Goal: Transaction & Acquisition: Purchase product/service

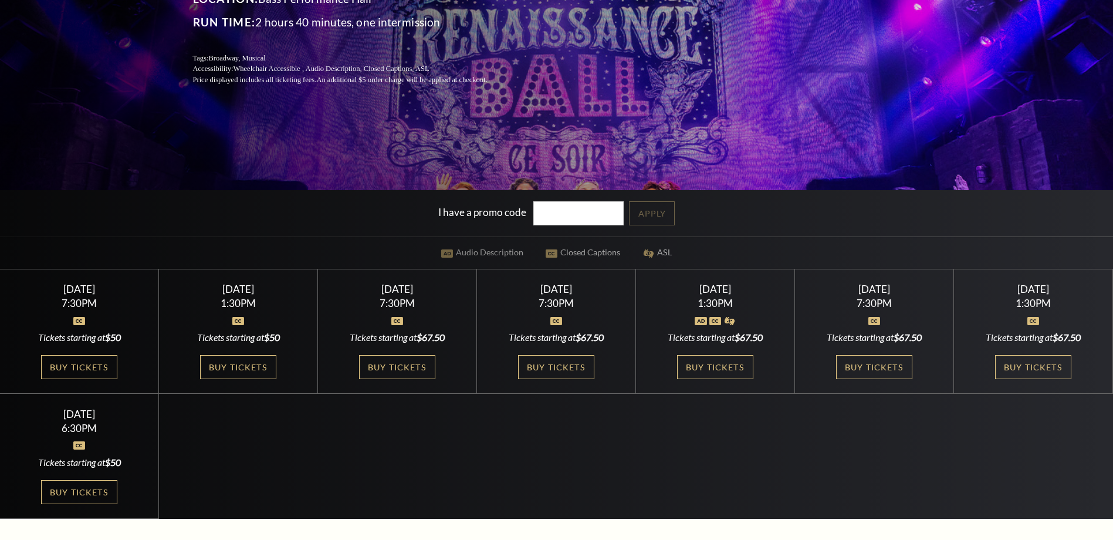
scroll to position [234, 0]
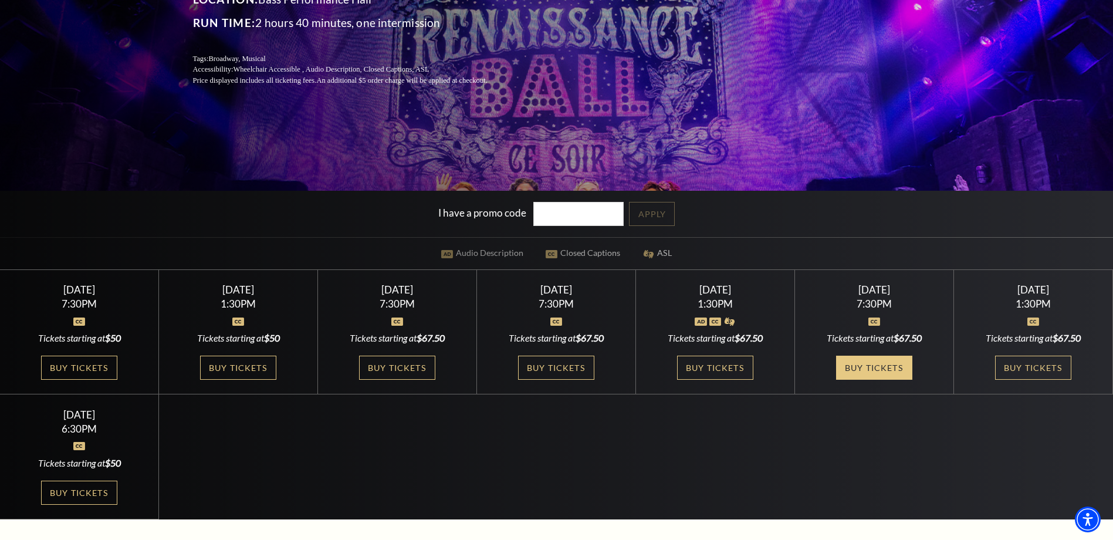
click at [887, 367] on link "Buy Tickets" at bounding box center [874, 368] width 76 height 24
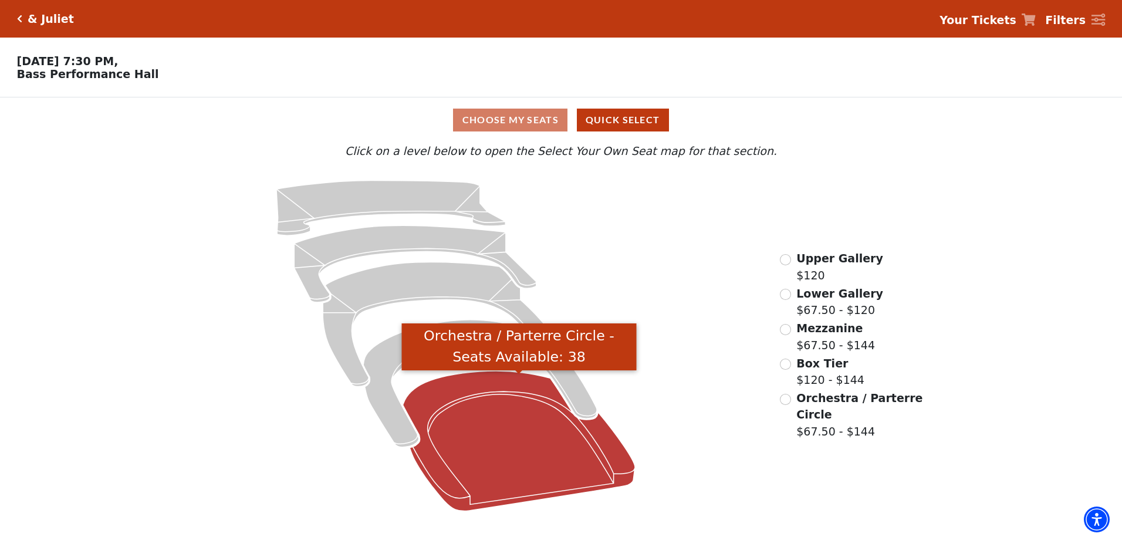
click at [489, 427] on icon "Orchestra / Parterre Circle - Seats Available: 38" at bounding box center [519, 441] width 232 height 140
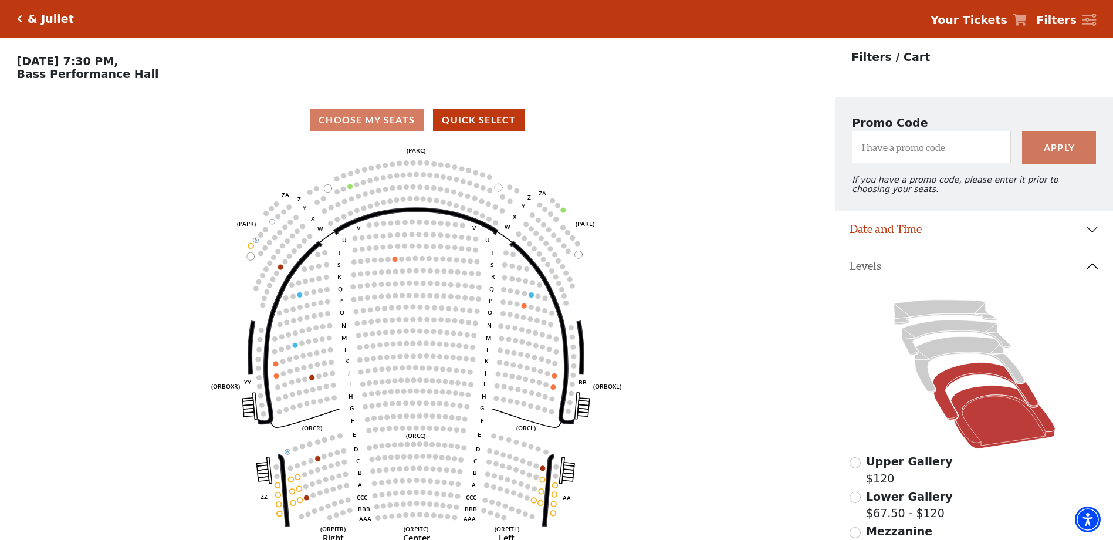
click at [954, 383] on icon at bounding box center [985, 391] width 105 height 57
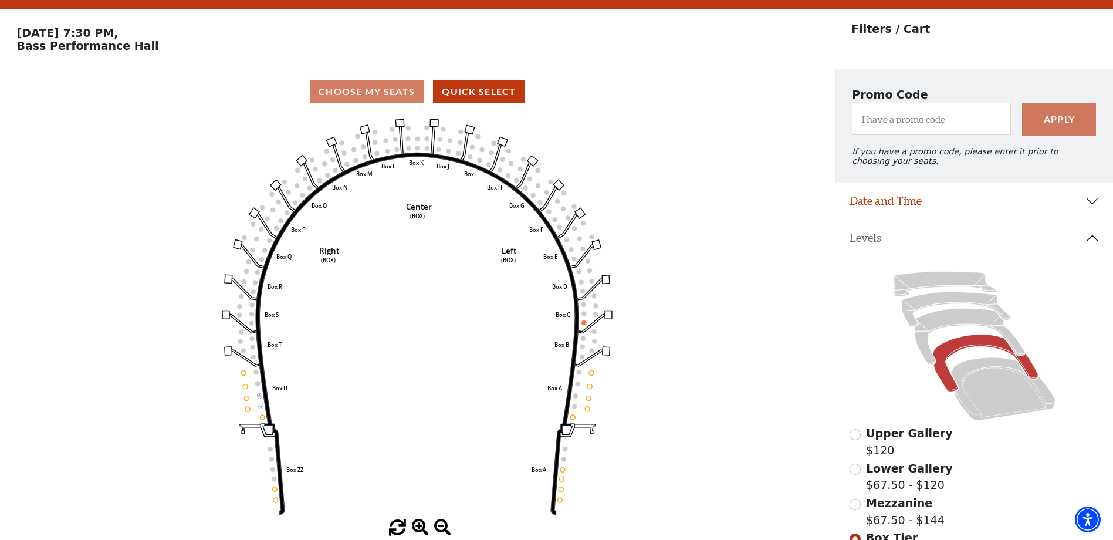
scroll to position [54, 0]
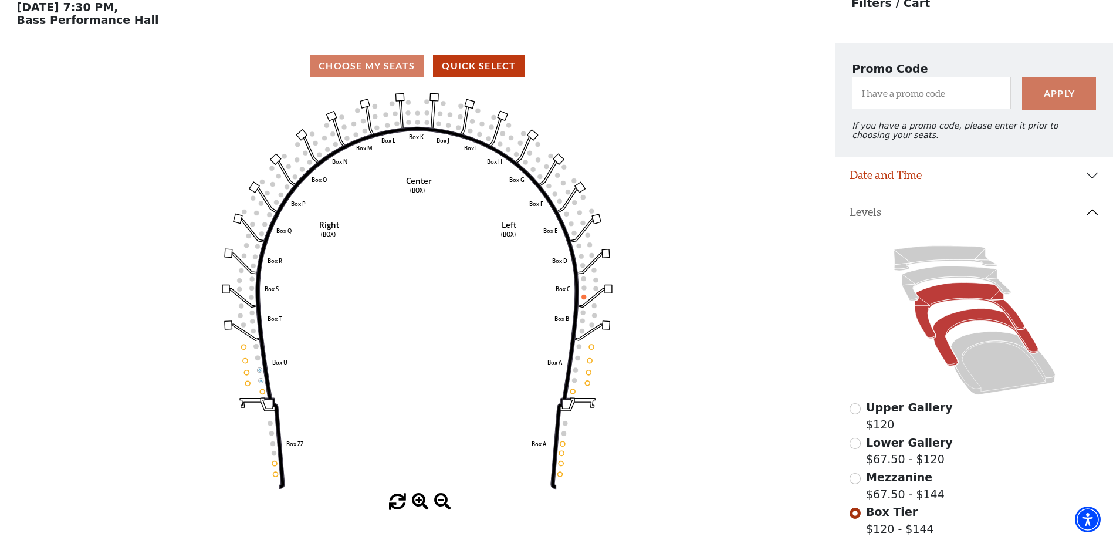
click at [950, 300] on icon at bounding box center [970, 311] width 110 height 56
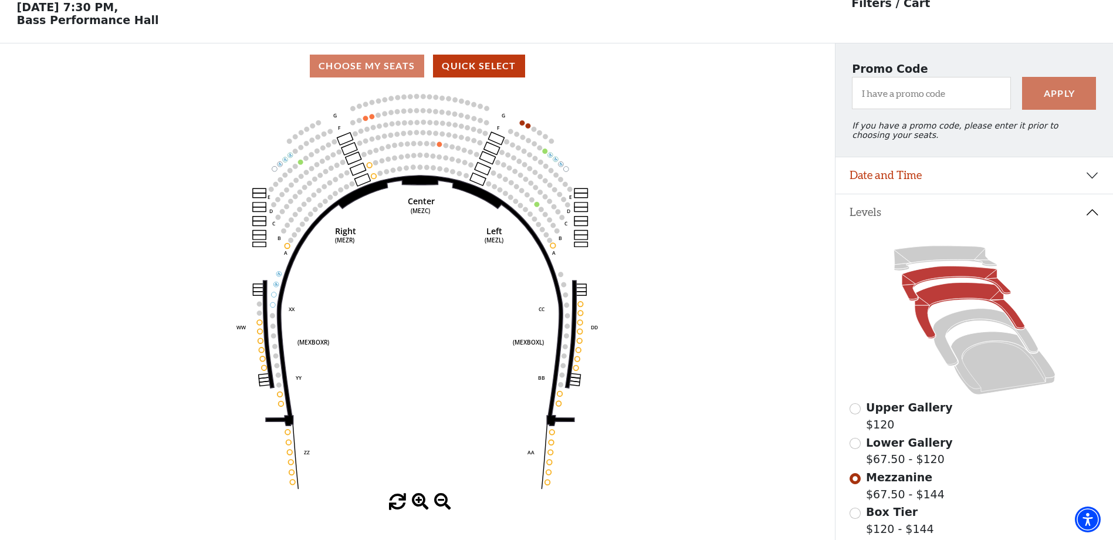
click at [943, 276] on icon at bounding box center [956, 283] width 109 height 35
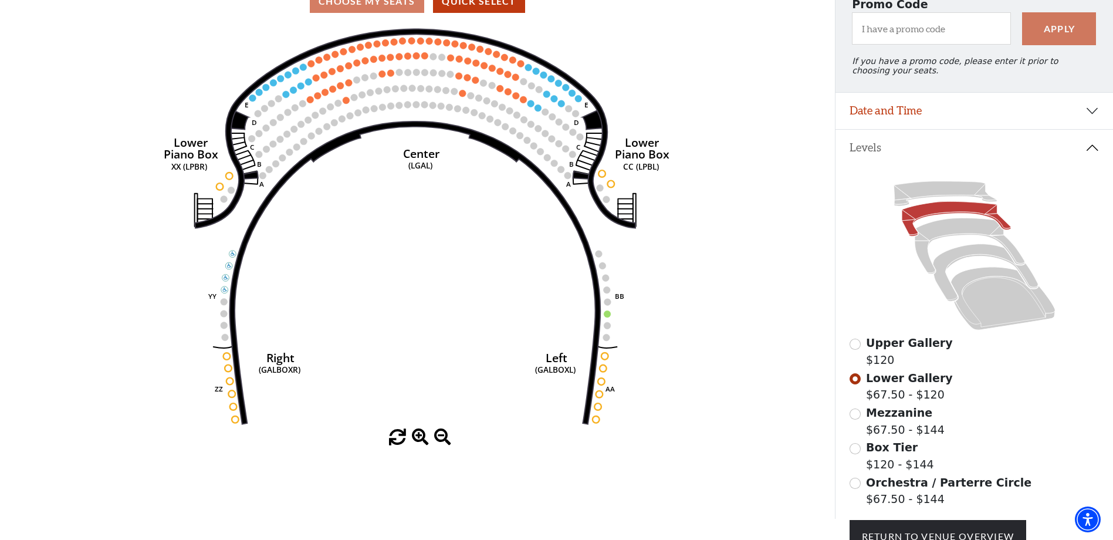
scroll to position [107, 0]
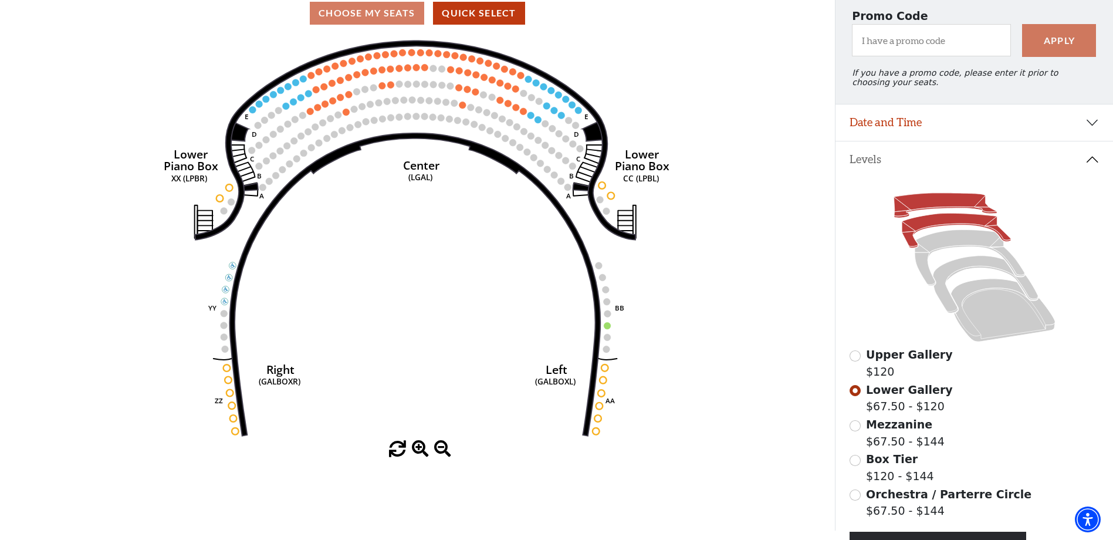
click at [926, 210] on icon at bounding box center [944, 205] width 103 height 25
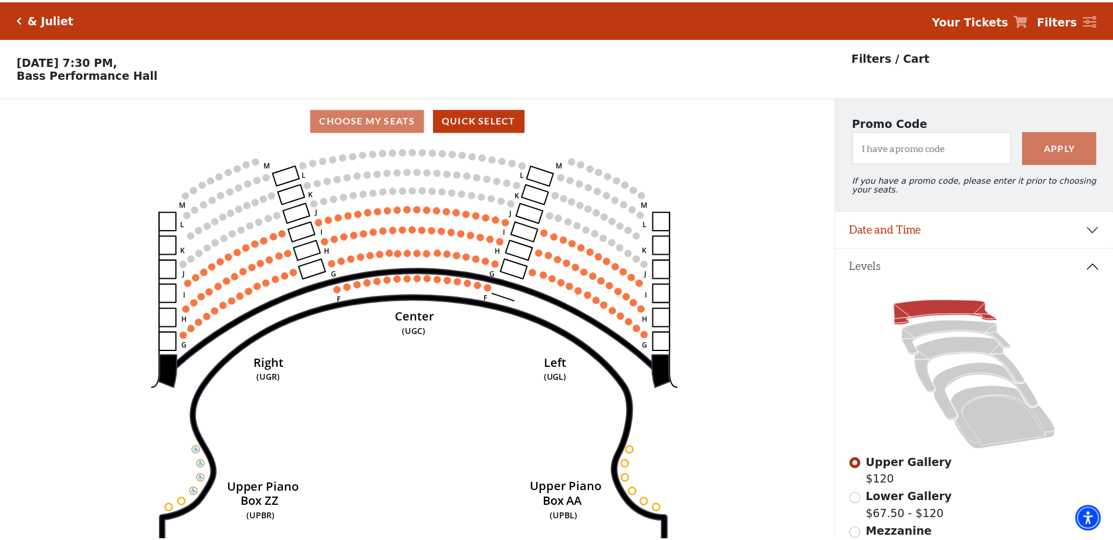
scroll to position [54, 0]
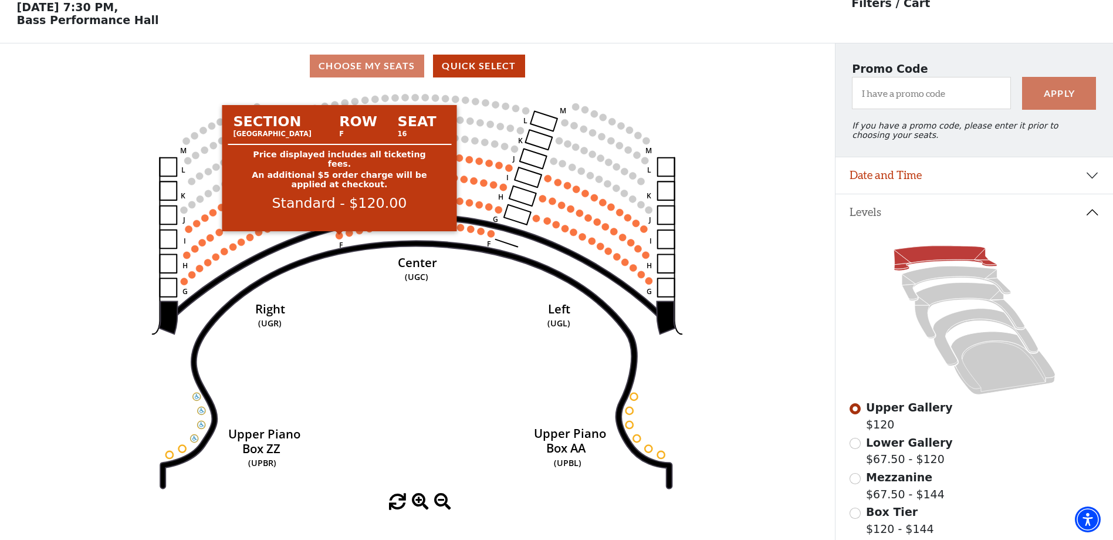
click at [341, 239] on circle at bounding box center [339, 235] width 7 height 7
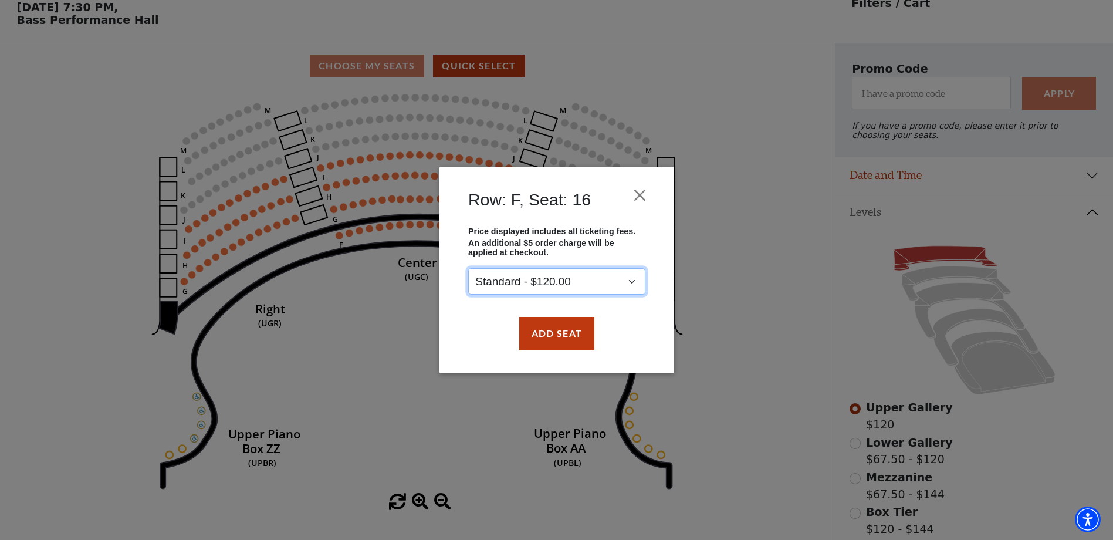
click at [638, 282] on select "Standard - $120.00" at bounding box center [556, 282] width 177 height 26
click at [636, 282] on select "Standard - $120.00" at bounding box center [556, 282] width 177 height 26
click at [553, 329] on button "Add Seat" at bounding box center [556, 333] width 75 height 33
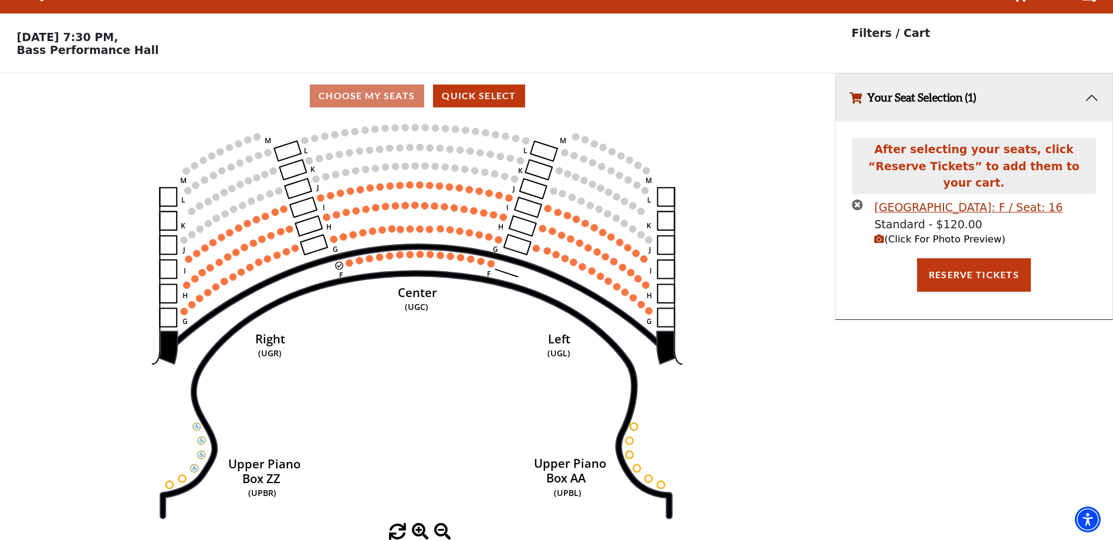
scroll to position [0, 0]
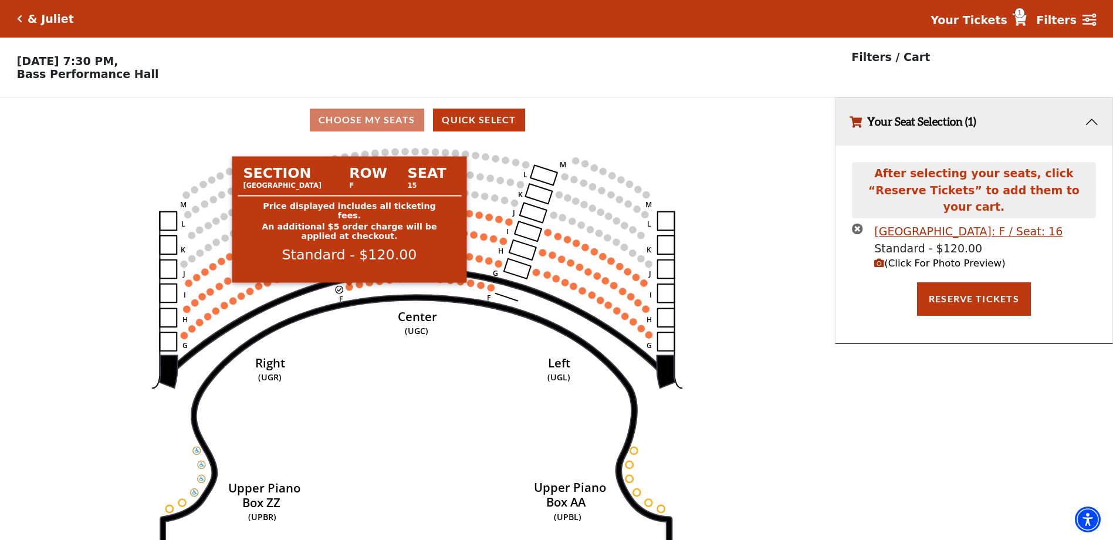
click at [349, 290] on circle at bounding box center [349, 286] width 7 height 7
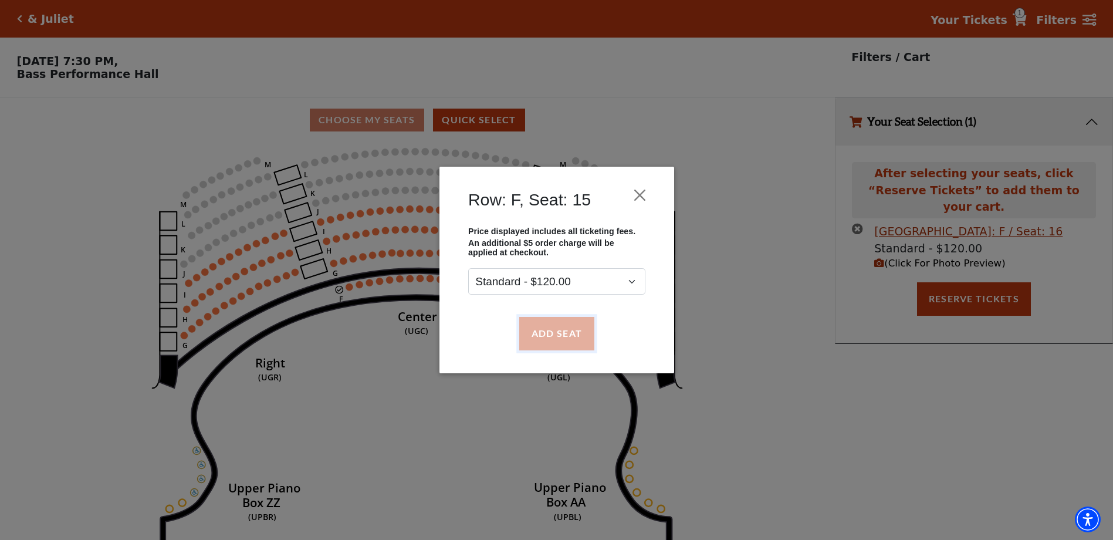
click at [550, 337] on button "Add Seat" at bounding box center [556, 333] width 75 height 33
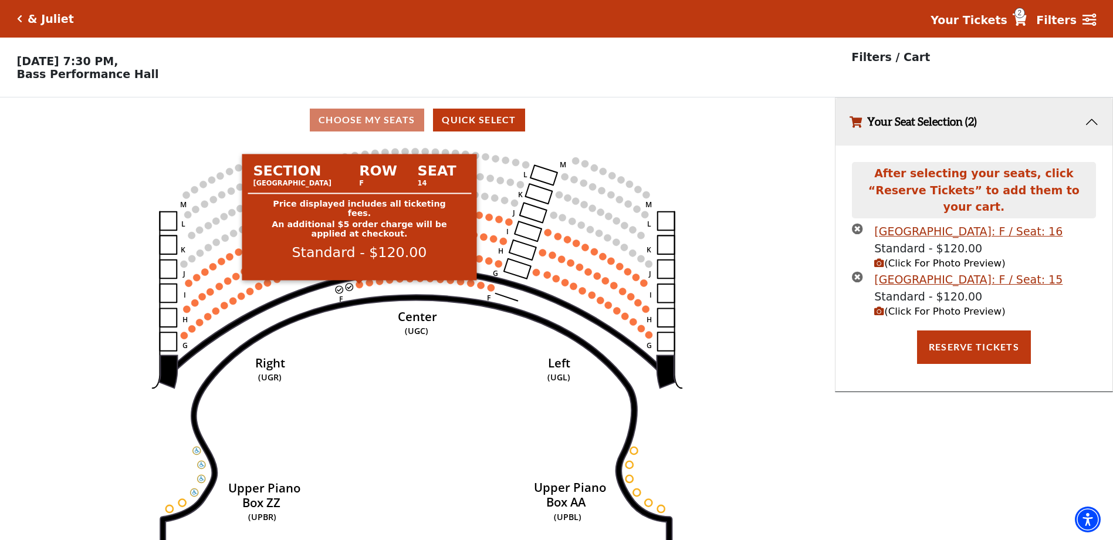
click at [358, 288] on circle at bounding box center [359, 284] width 7 height 7
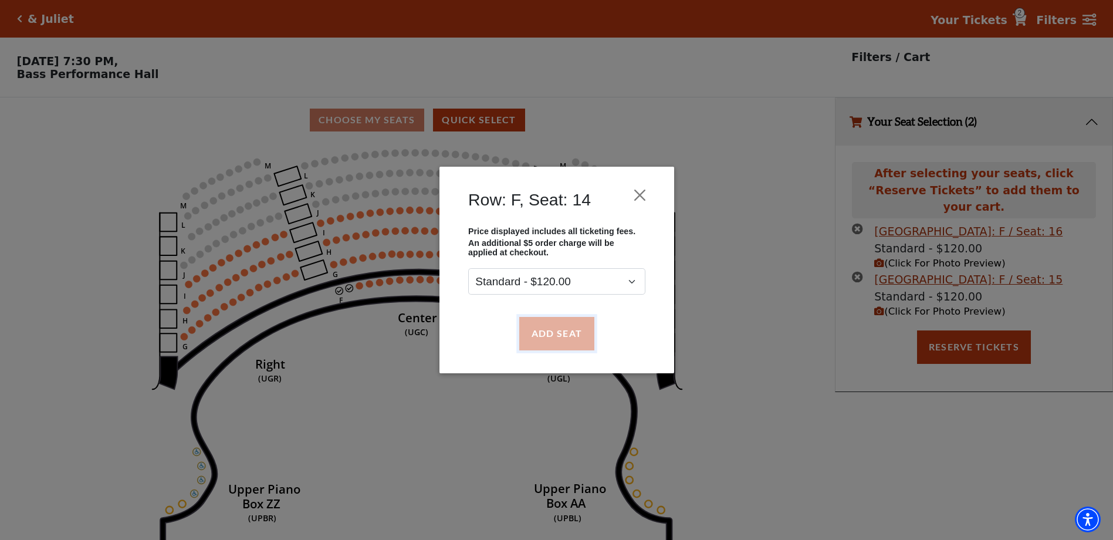
click at [574, 337] on button "Add Seat" at bounding box center [556, 333] width 75 height 33
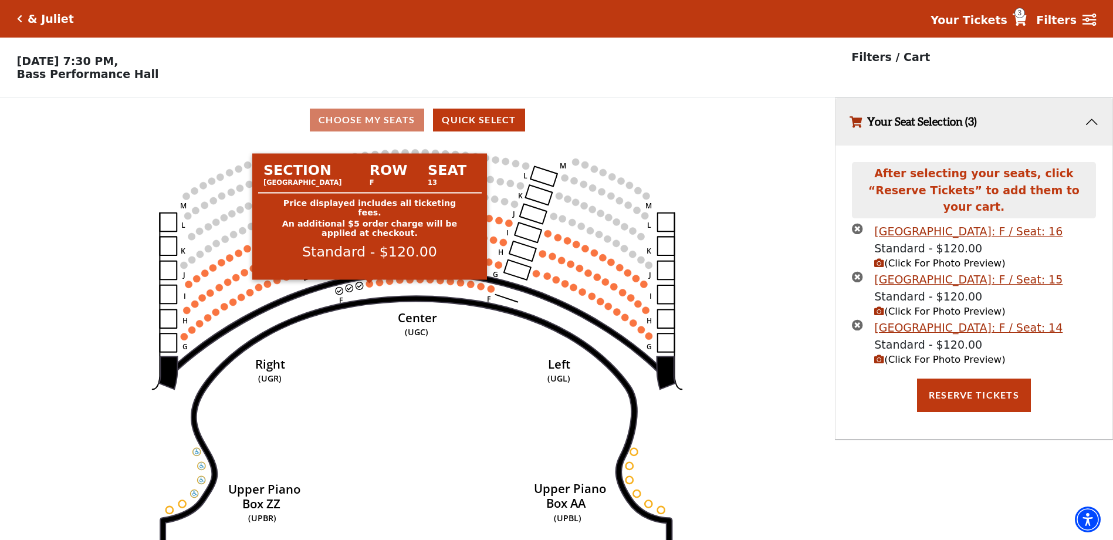
click at [371, 287] on circle at bounding box center [369, 283] width 7 height 7
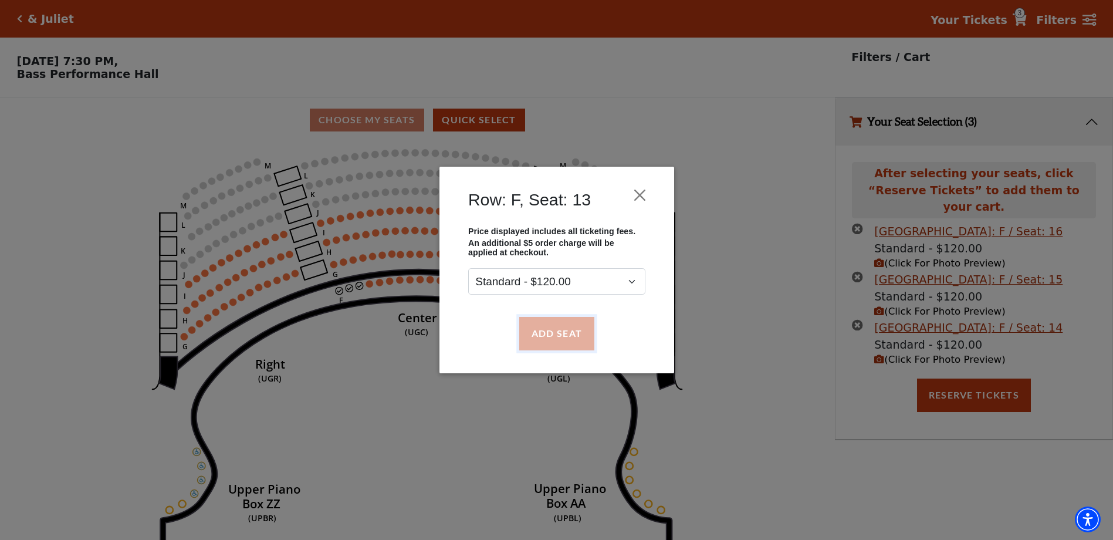
click at [566, 335] on button "Add Seat" at bounding box center [556, 333] width 75 height 33
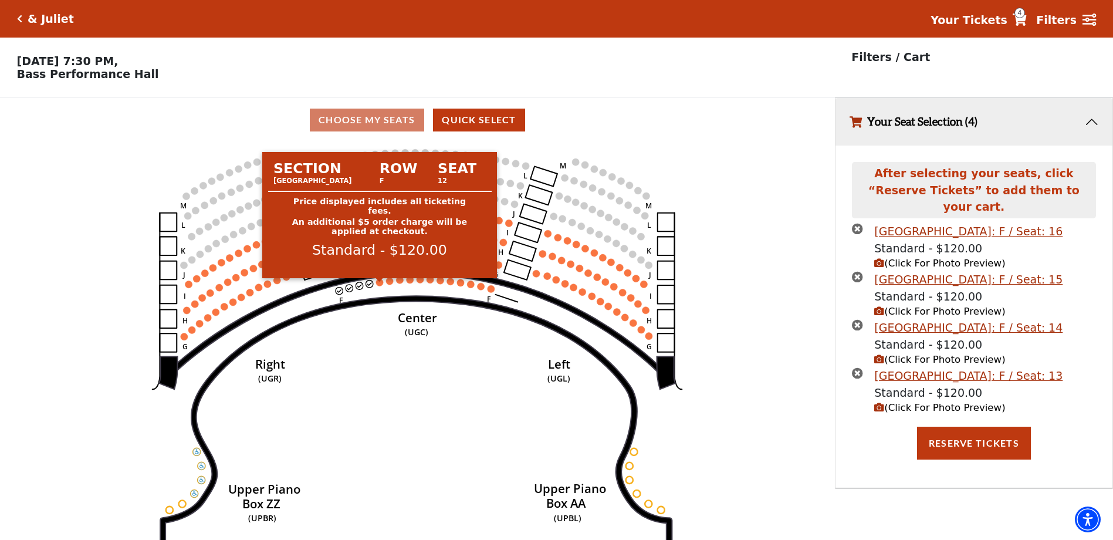
click at [381, 286] on circle at bounding box center [379, 282] width 7 height 7
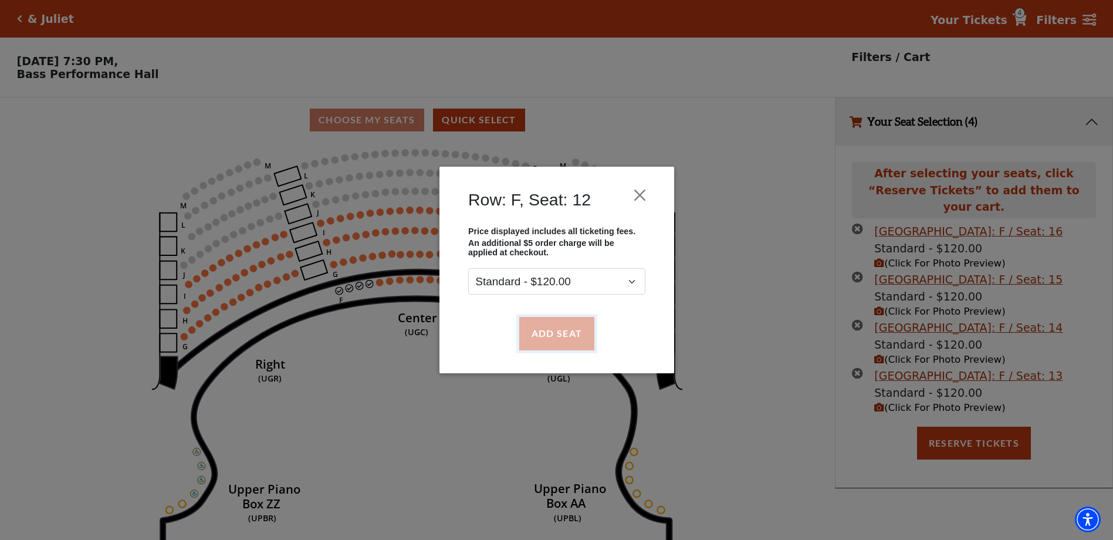
click at [556, 327] on button "Add Seat" at bounding box center [556, 333] width 75 height 33
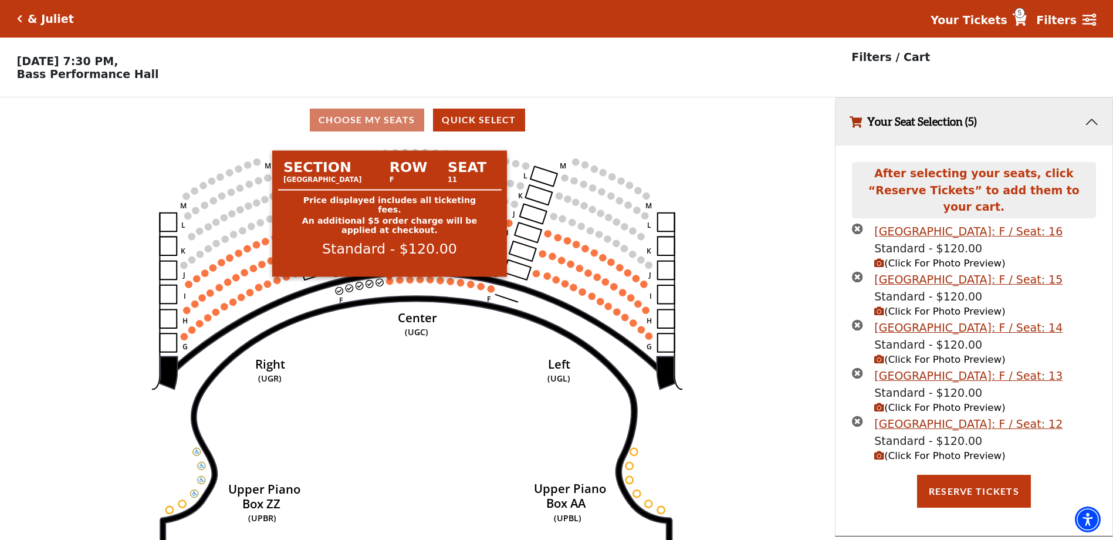
click at [390, 285] on circle at bounding box center [389, 280] width 7 height 7
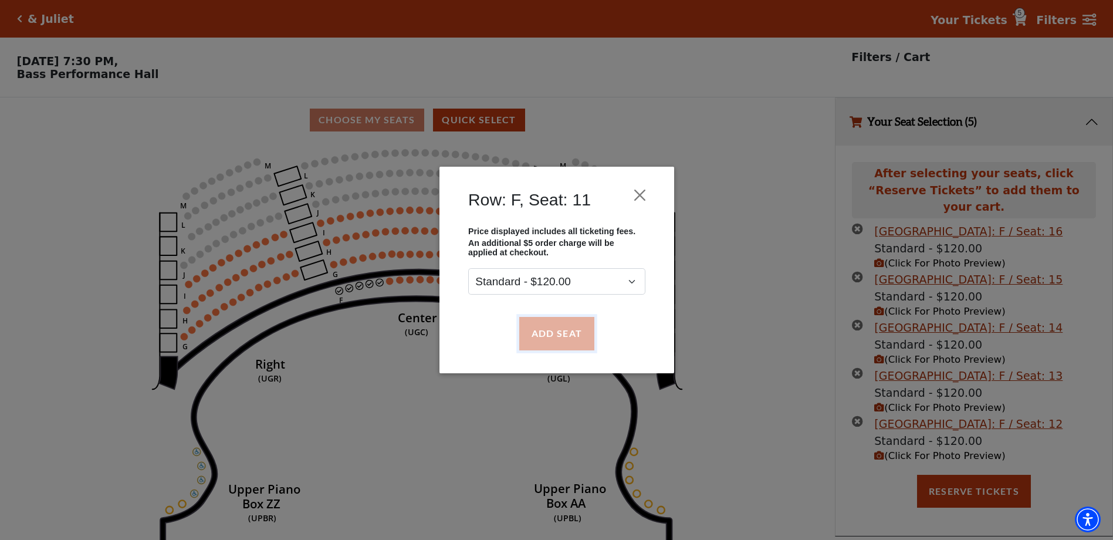
drag, startPoint x: 556, startPoint y: 341, endPoint x: 534, endPoint y: 341, distance: 21.1
click at [556, 341] on button "Add Seat" at bounding box center [556, 333] width 75 height 33
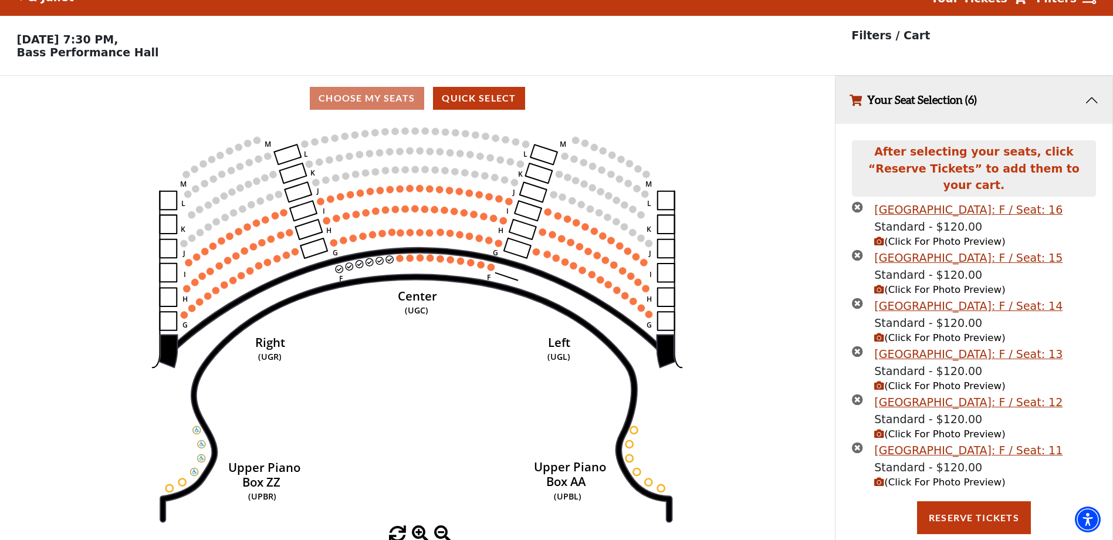
scroll to position [32, 0]
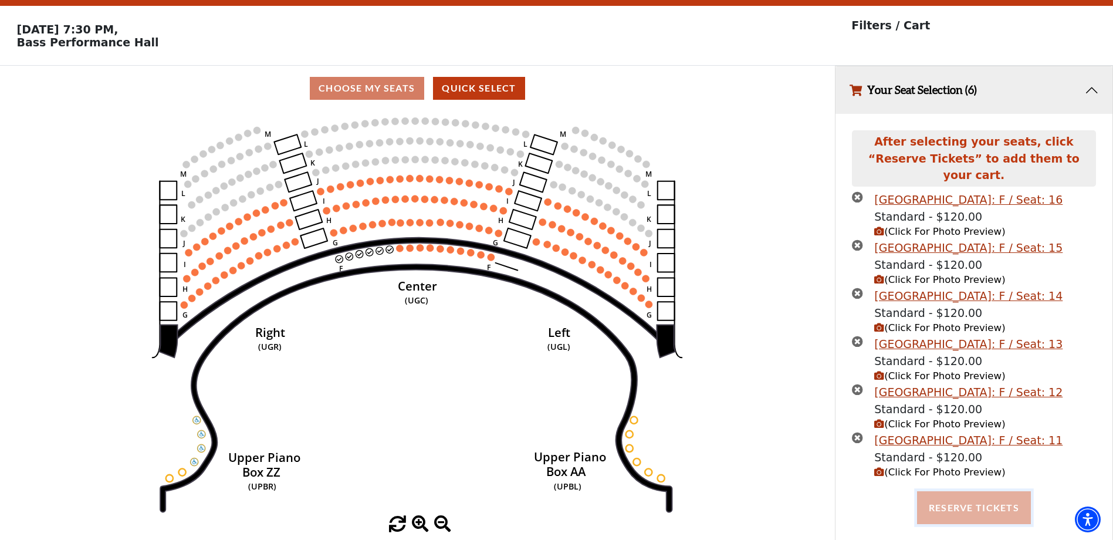
click at [986, 502] on button "Reserve Tickets" at bounding box center [974, 507] width 114 height 33
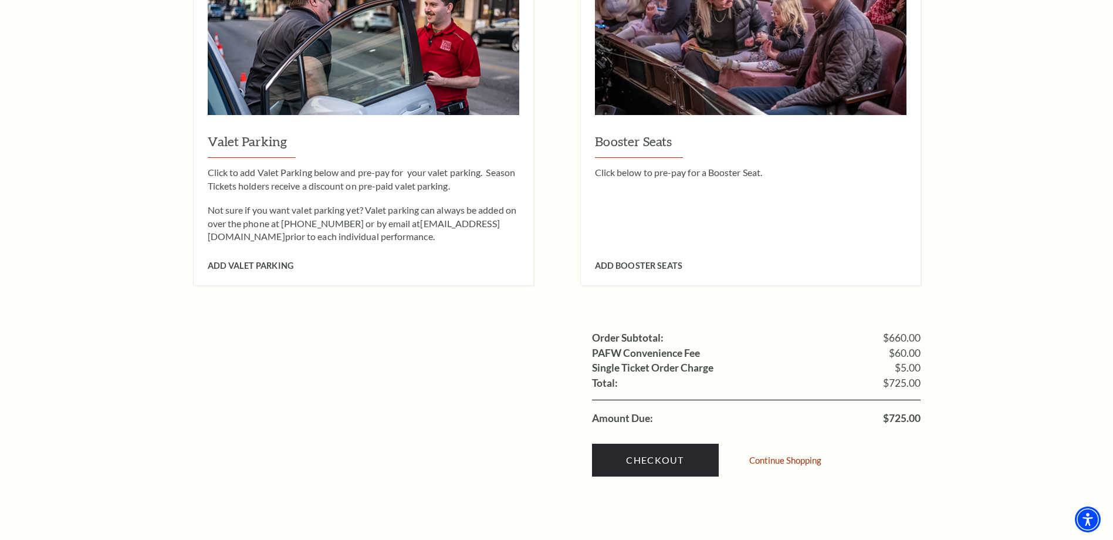
scroll to position [1173, 0]
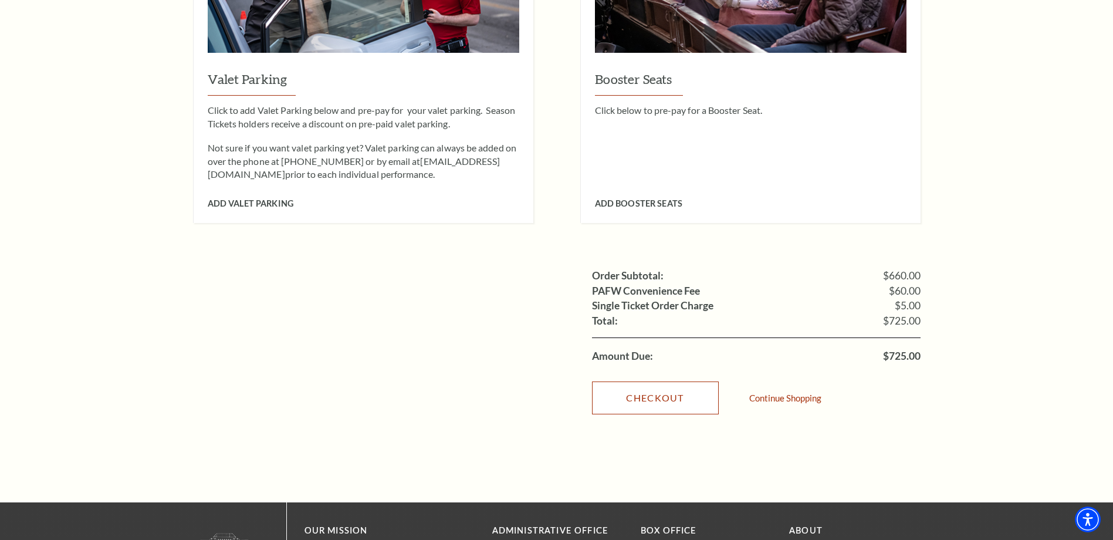
click at [678, 381] on link "Checkout" at bounding box center [655, 397] width 127 height 33
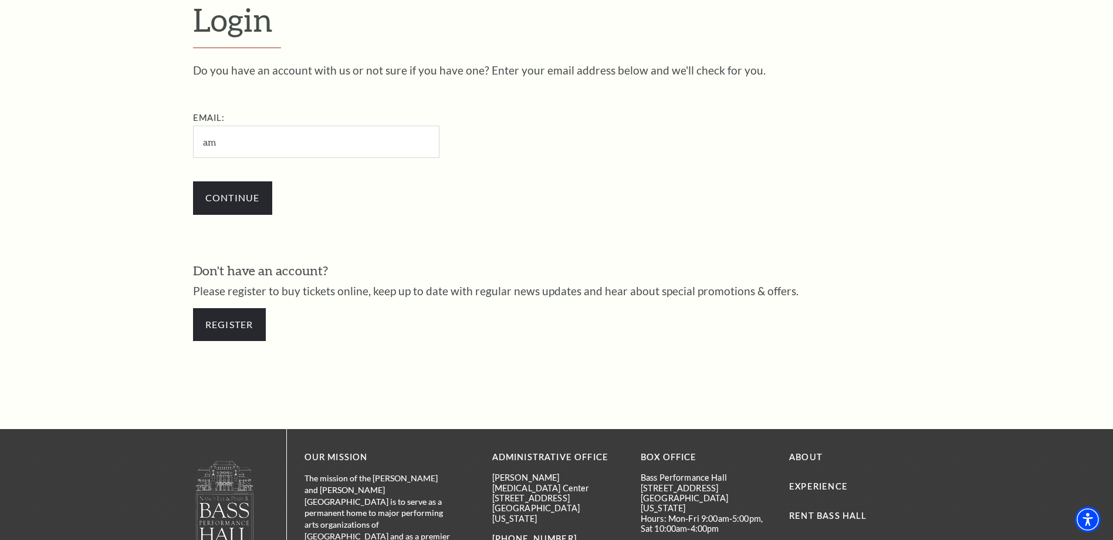
type input "a"
click at [218, 335] on link "Register" at bounding box center [229, 324] width 73 height 33
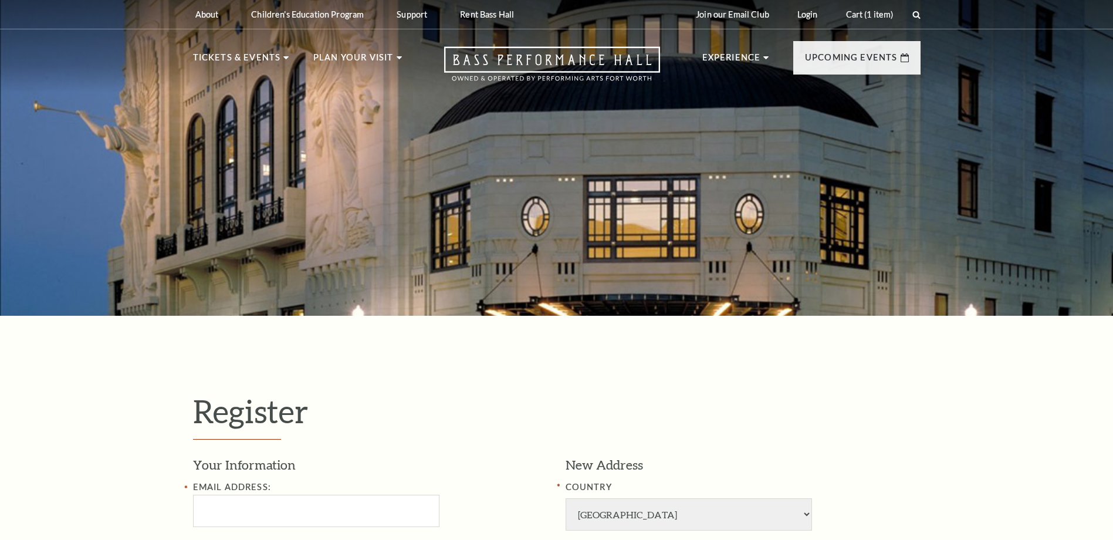
select select "1"
select select "[GEOGRAPHIC_DATA]"
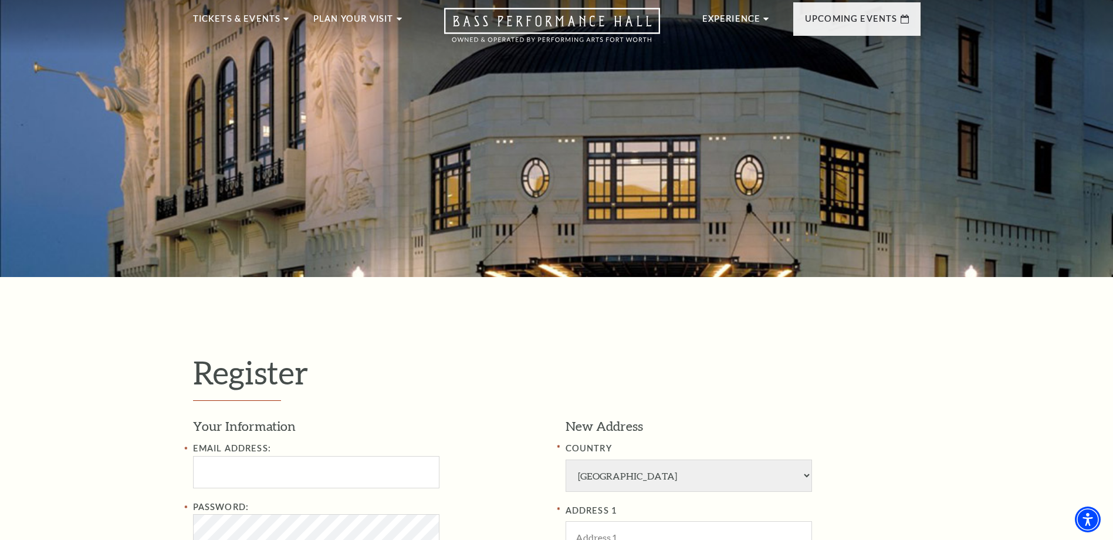
scroll to position [117, 0]
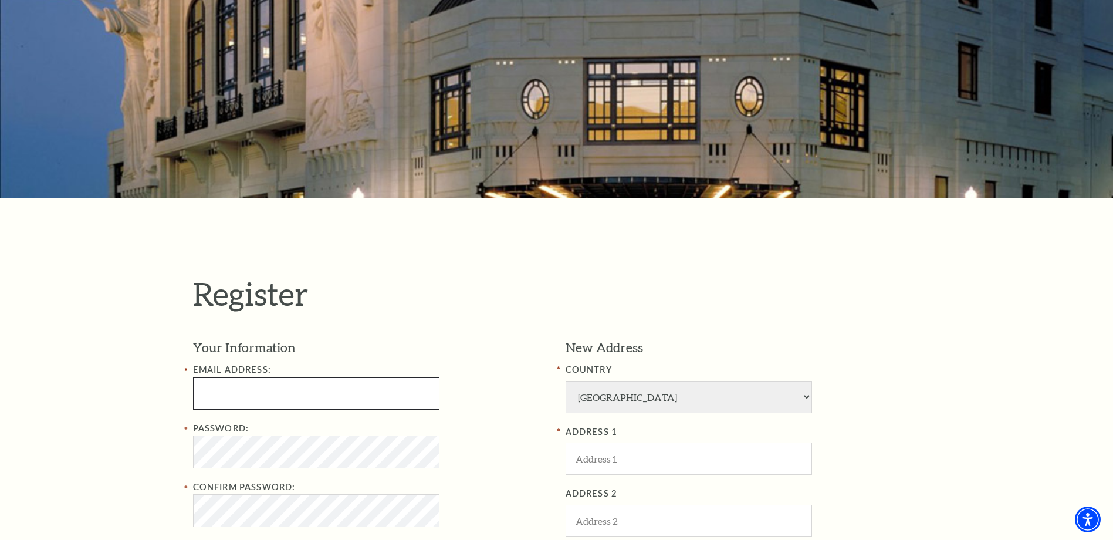
click at [369, 389] on input "Email Address:" at bounding box center [316, 393] width 246 height 32
type input "tamarambennett@gmail.com"
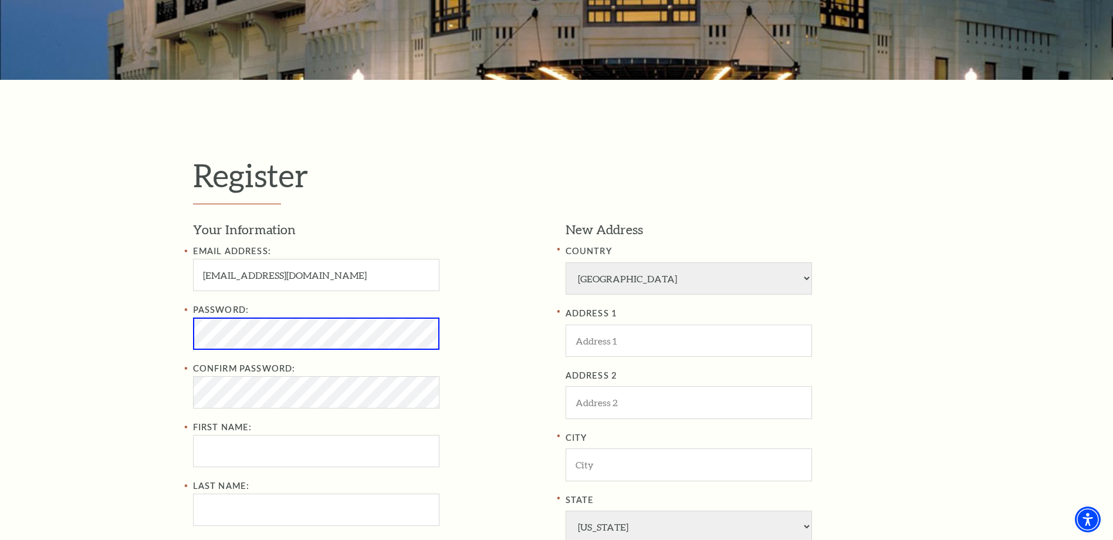
scroll to position [235, 0]
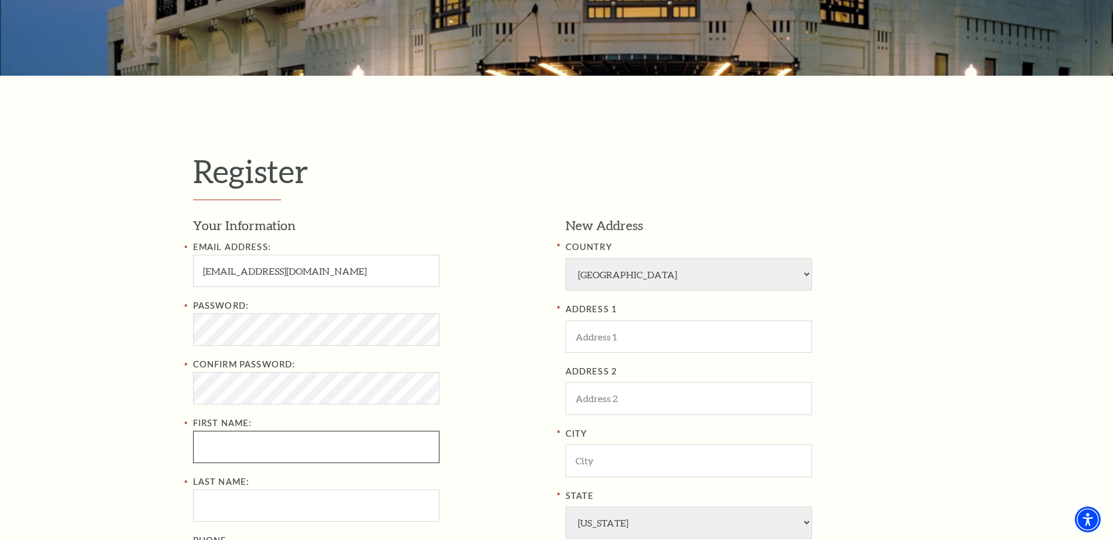
click at [355, 447] on input "First Name:" at bounding box center [316, 447] width 246 height 32
type input "Tamara"
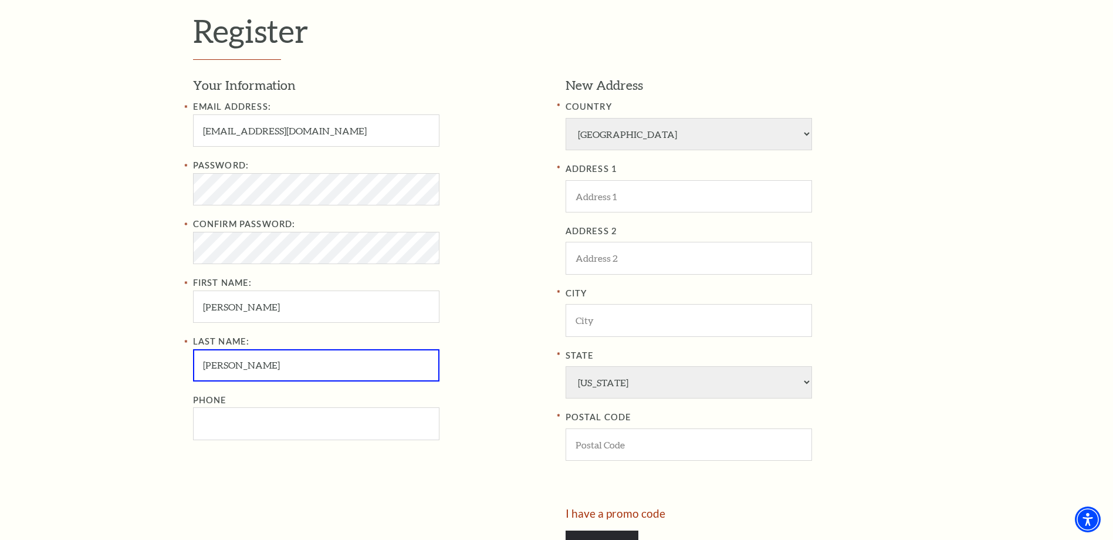
scroll to position [411, 0]
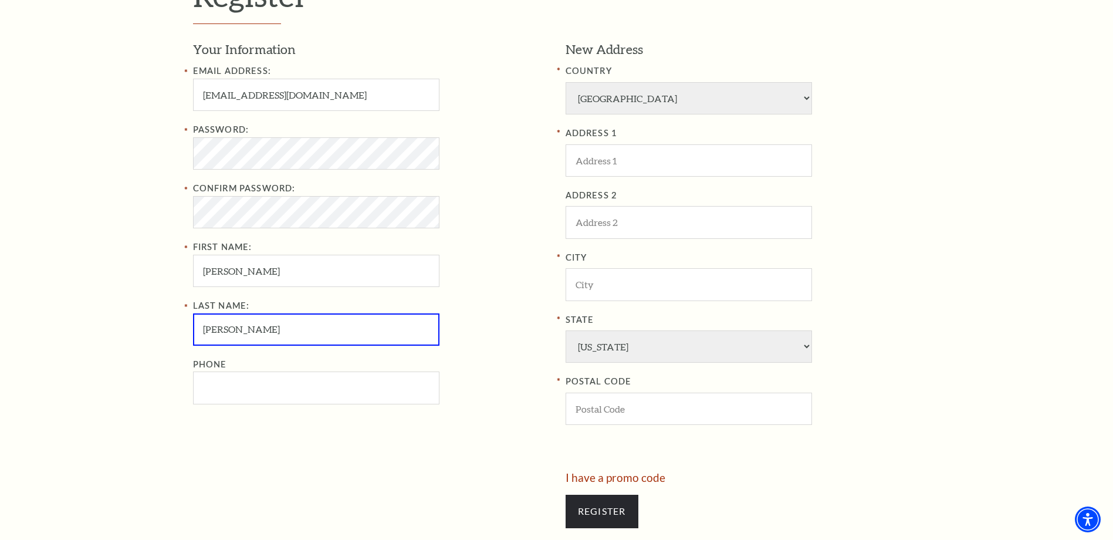
type input "Bennett"
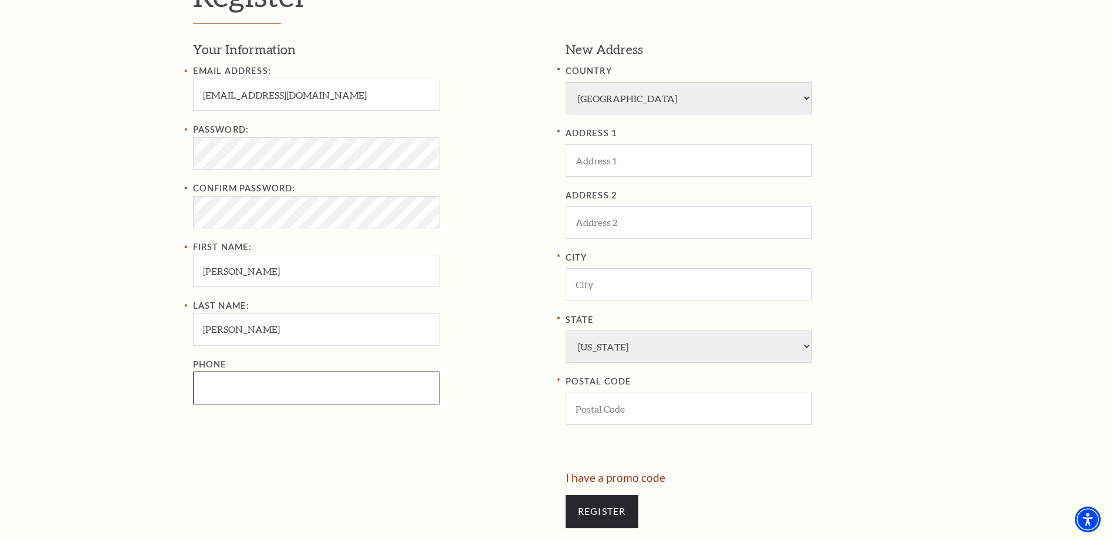
click at [377, 394] on input "Phone" at bounding box center [316, 387] width 246 height 32
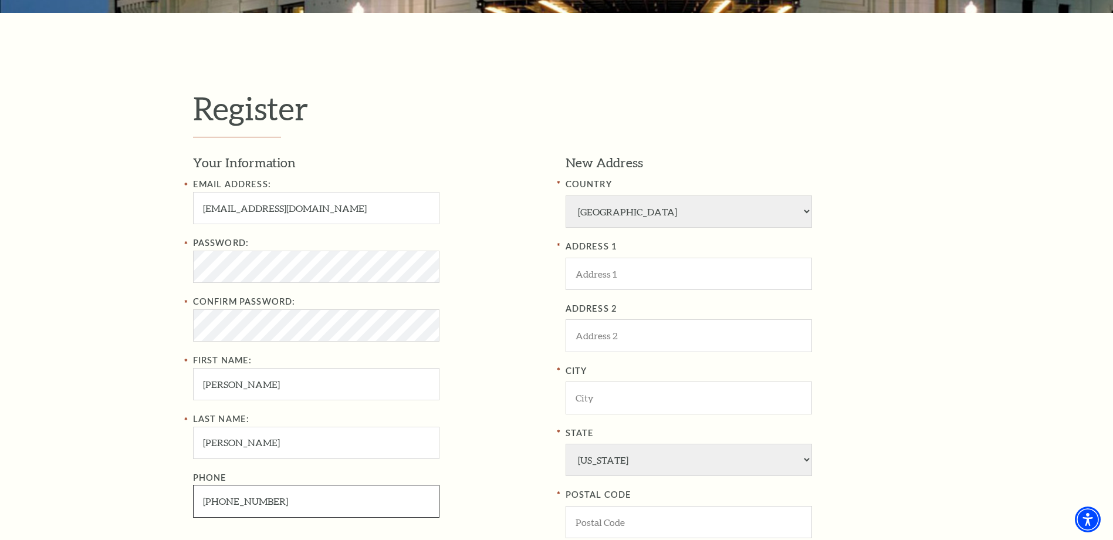
scroll to position [293, 0]
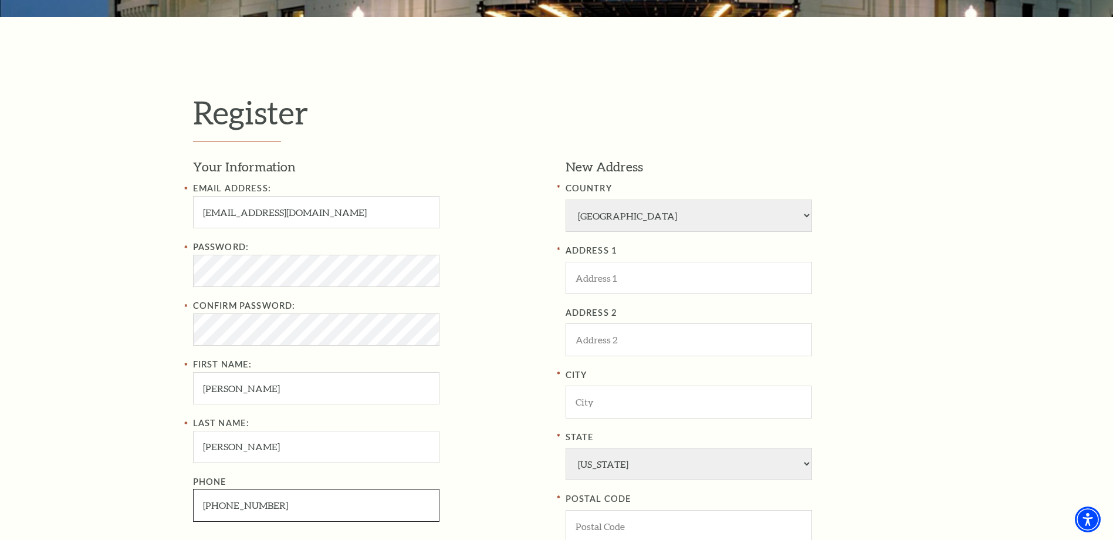
type input "214-864-9275"
click at [673, 282] on input "ADDRESS 1" at bounding box center [689, 278] width 246 height 32
type input "3306 Darbyshire drive"
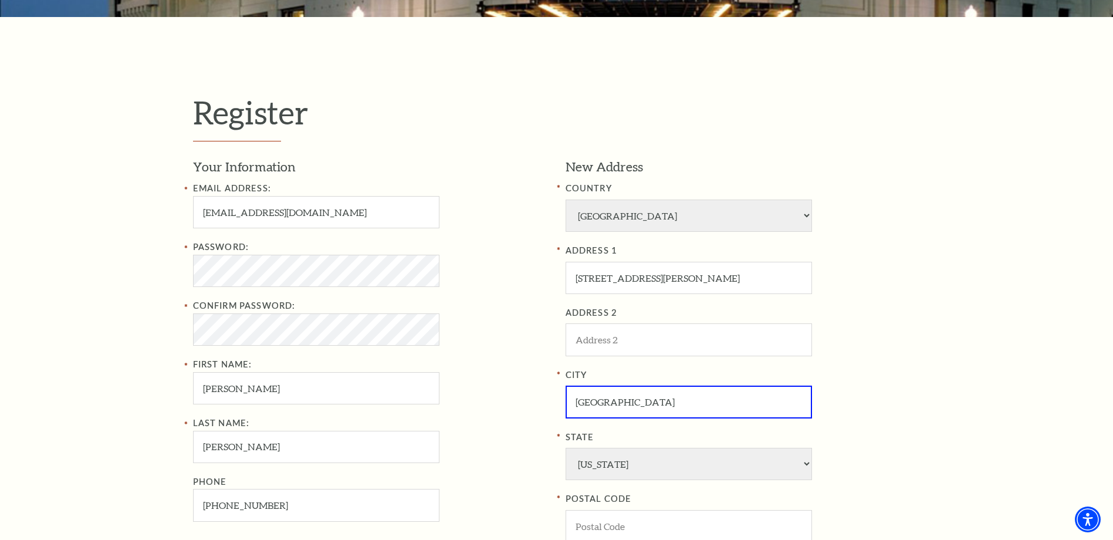
type input "Dallas"
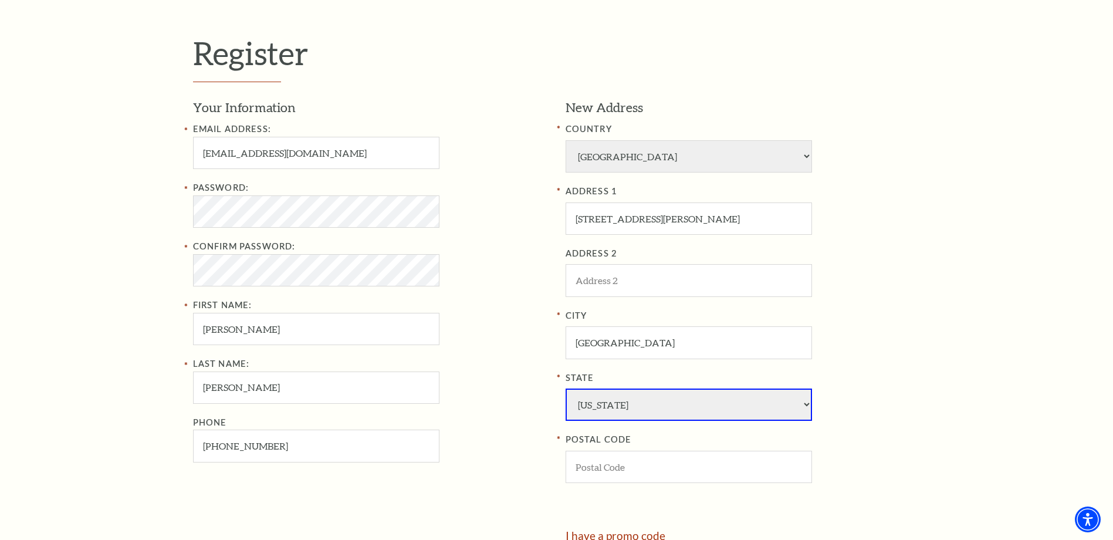
scroll to position [411, 0]
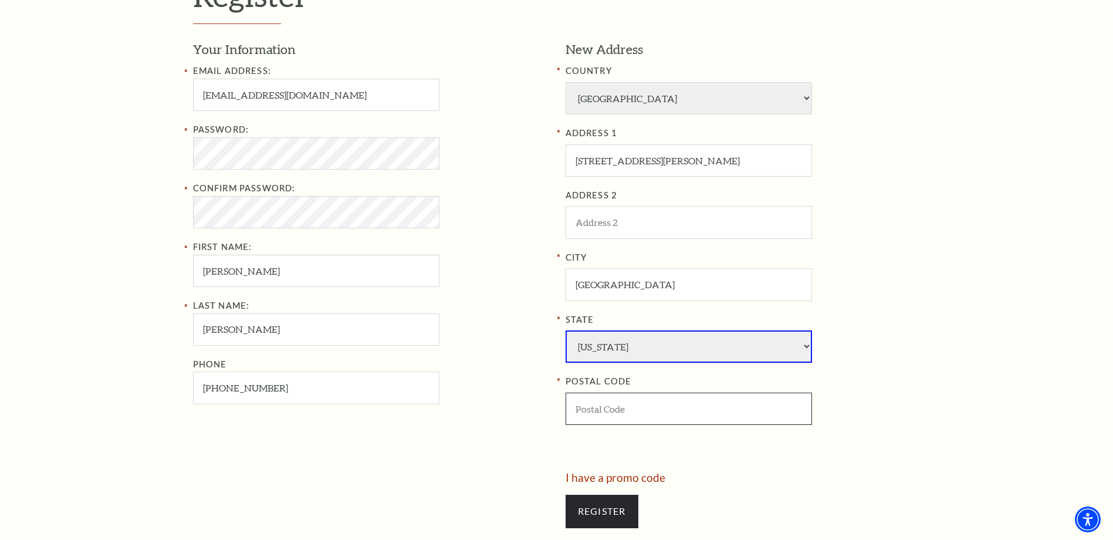
click at [662, 407] on input "POSTAL CODE" at bounding box center [689, 408] width 246 height 32
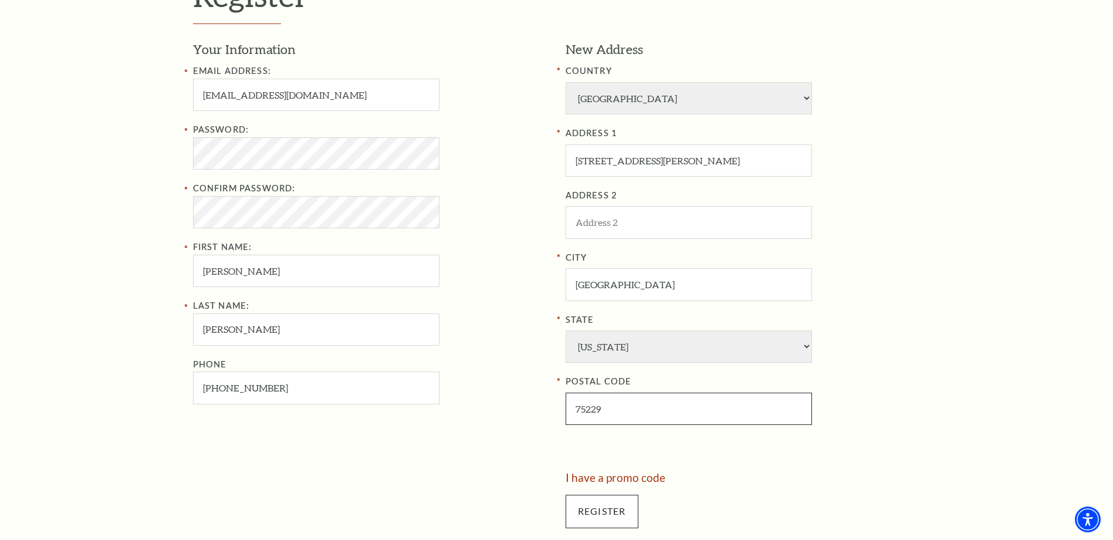
type input "75229"
click at [618, 512] on input "Register" at bounding box center [602, 511] width 73 height 33
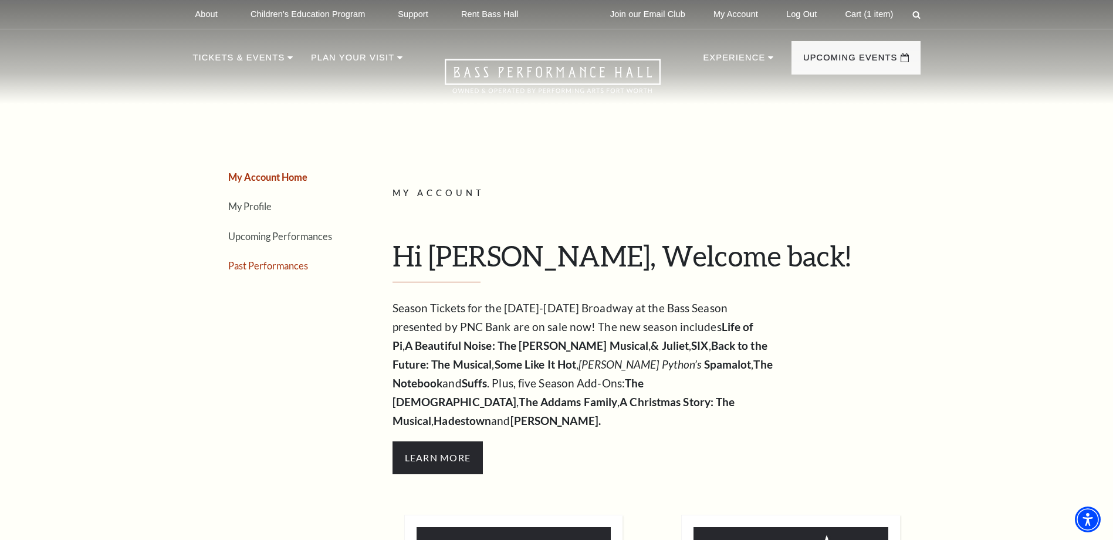
click at [250, 265] on link "Past Performances" at bounding box center [268, 265] width 80 height 11
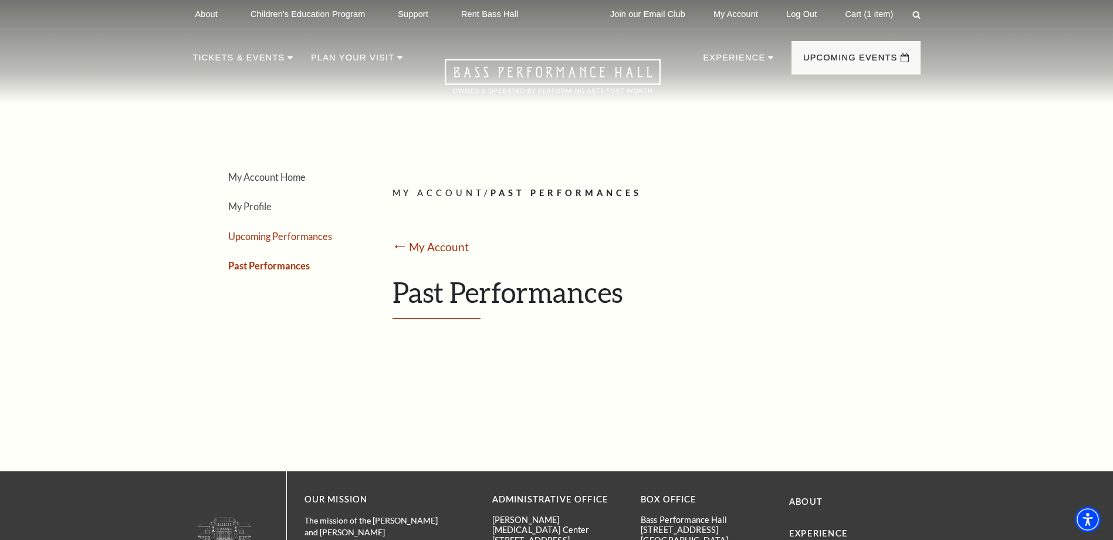
click at [250, 239] on link "Upcoming Performances" at bounding box center [280, 236] width 104 height 11
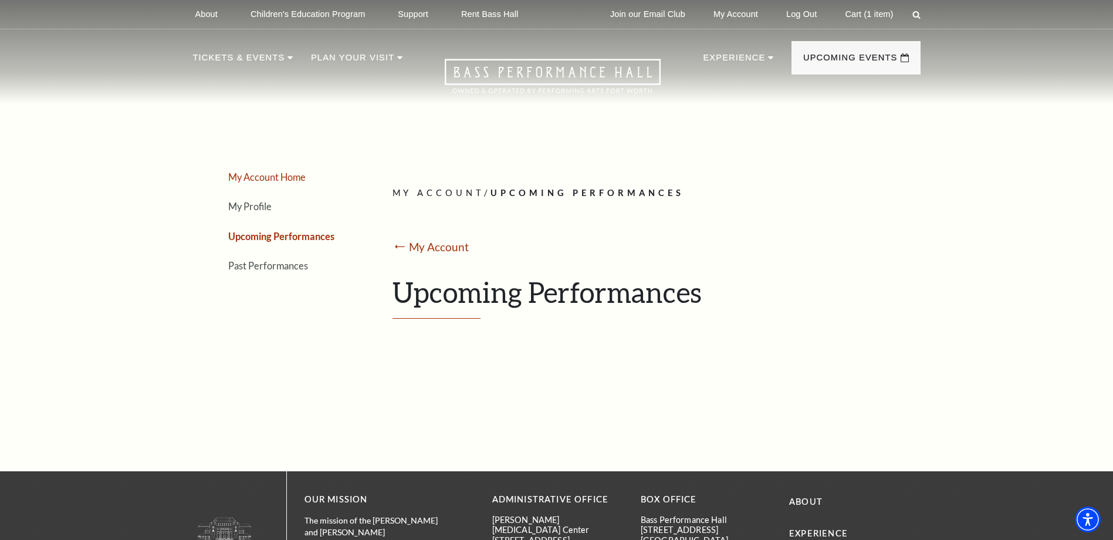
click at [273, 174] on link "My Account Home" at bounding box center [266, 176] width 77 height 11
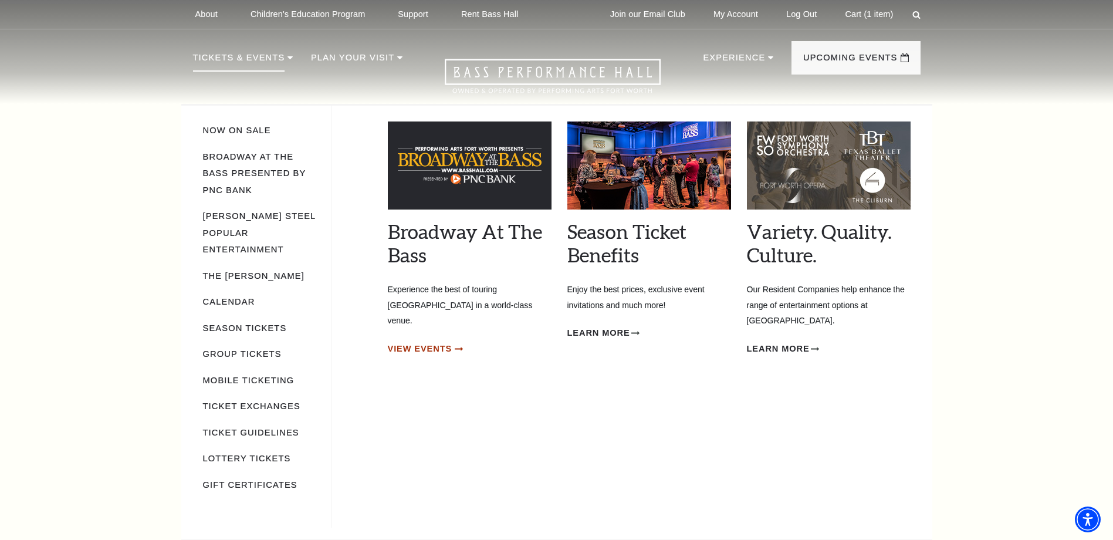
click at [429, 341] on span "View Events" at bounding box center [420, 348] width 65 height 15
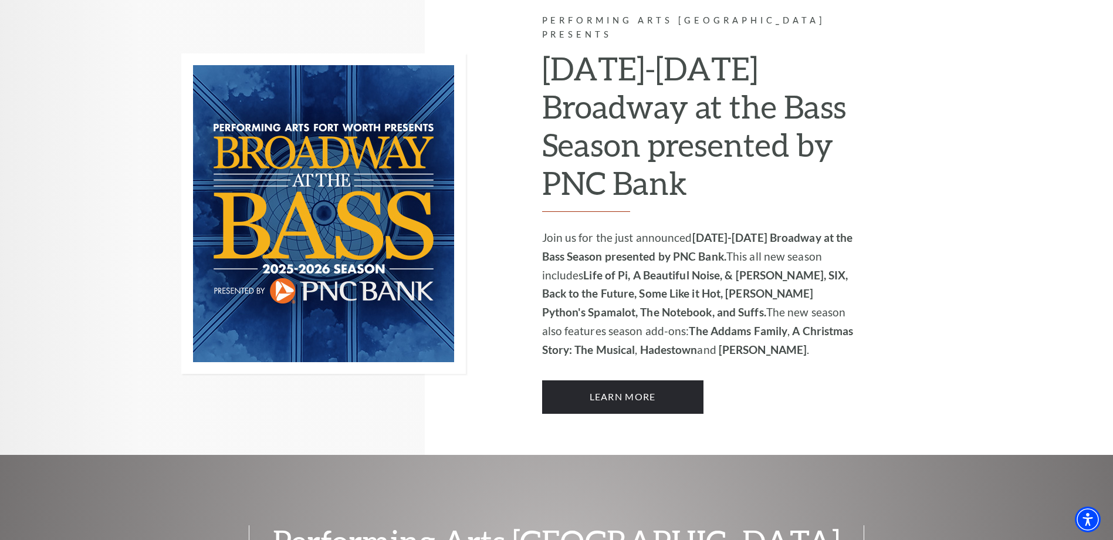
scroll to position [821, 0]
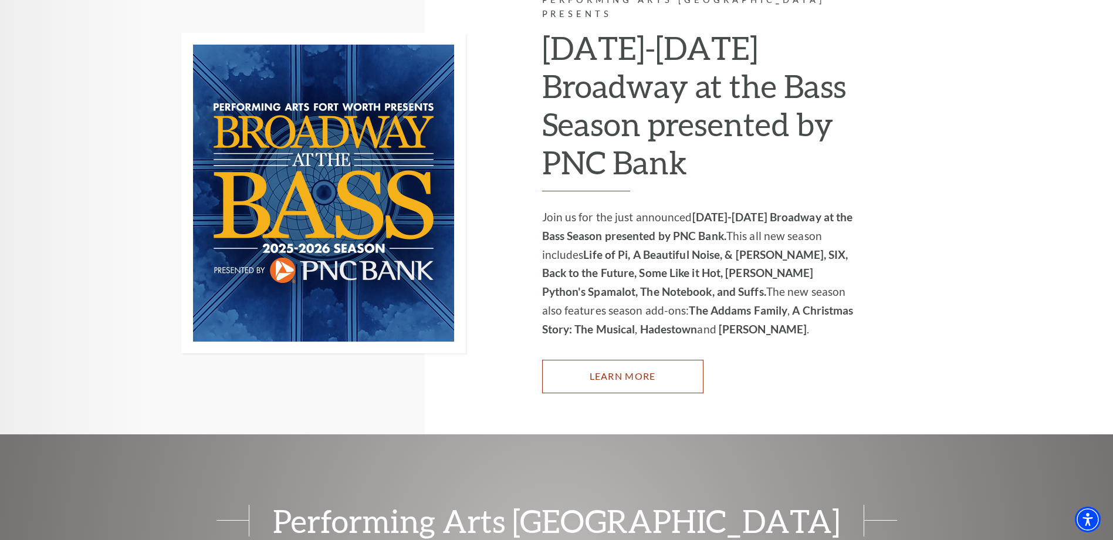
click at [595, 360] on link "Learn More" at bounding box center [622, 376] width 161 height 33
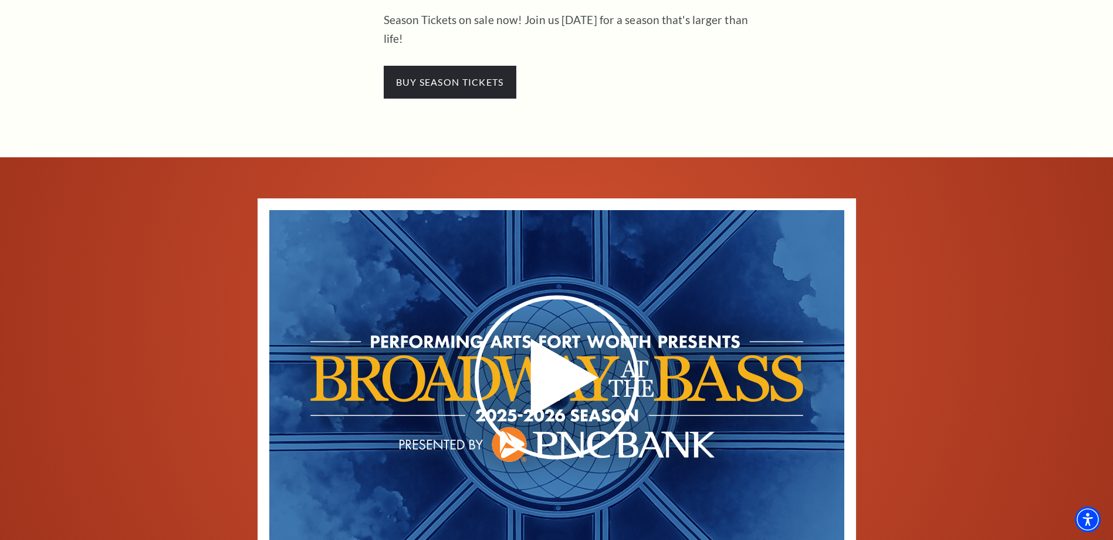
scroll to position [704, 0]
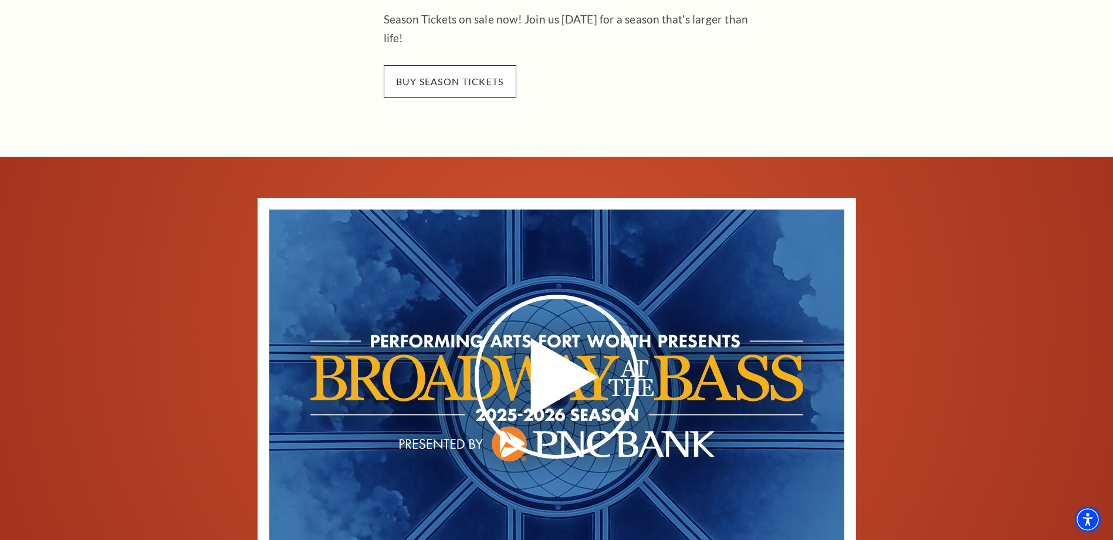
click at [467, 65] on span "buy season tickets" at bounding box center [450, 81] width 133 height 33
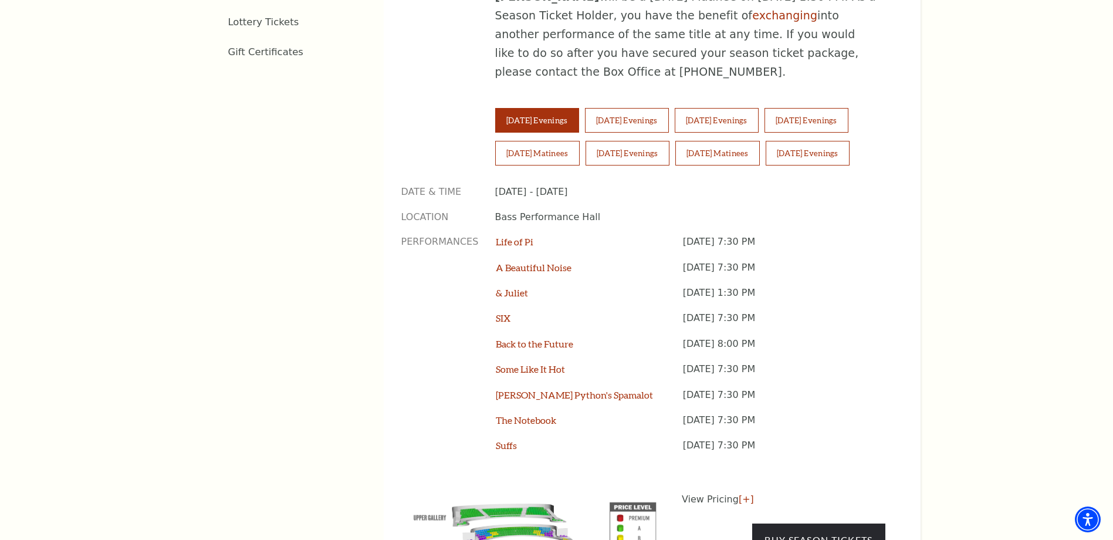
scroll to position [880, 0]
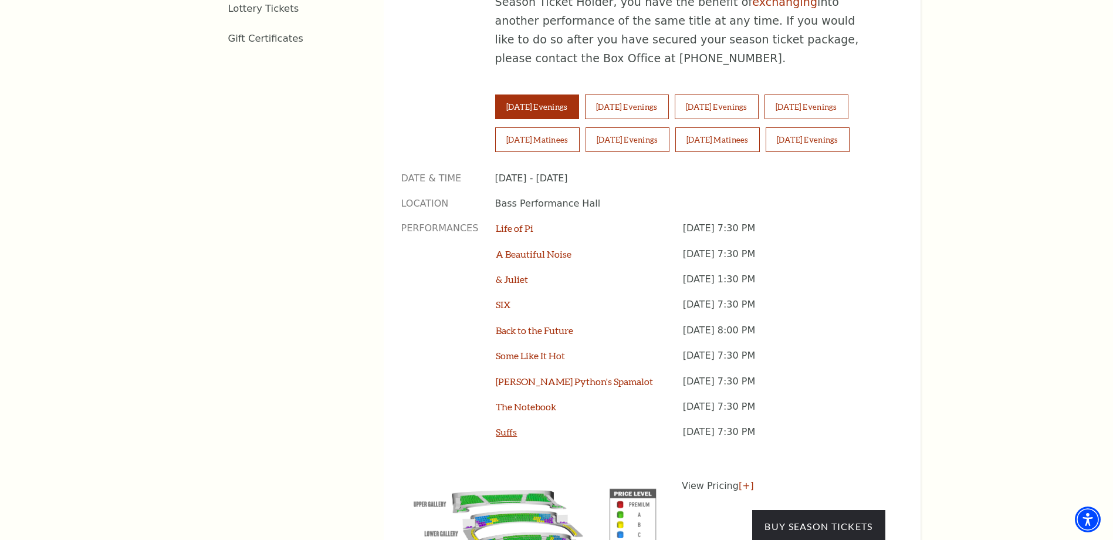
click at [509, 426] on link "Suffs" at bounding box center [506, 431] width 21 height 11
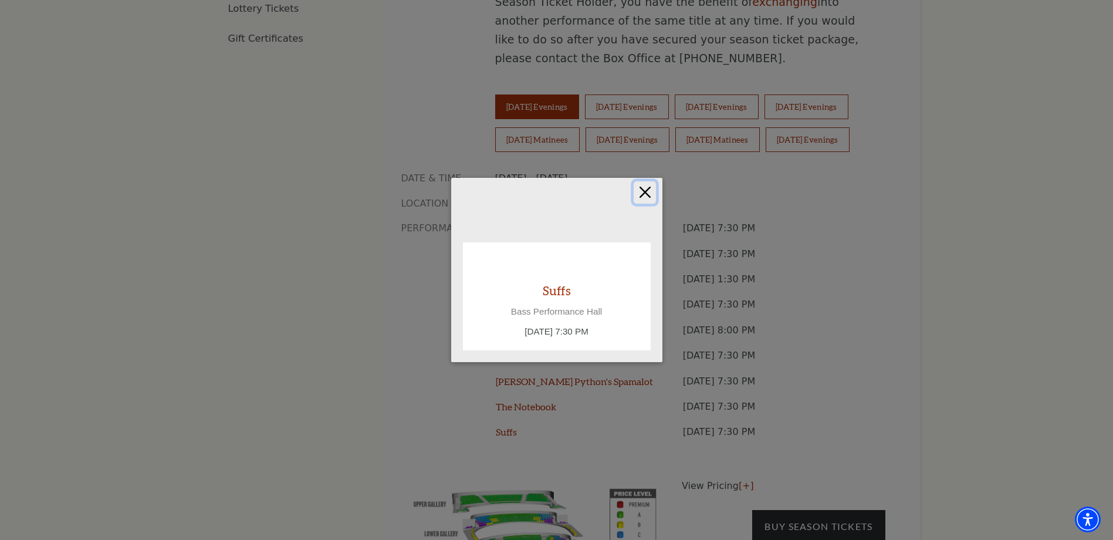
click at [647, 191] on button "Close" at bounding box center [645, 192] width 22 height 22
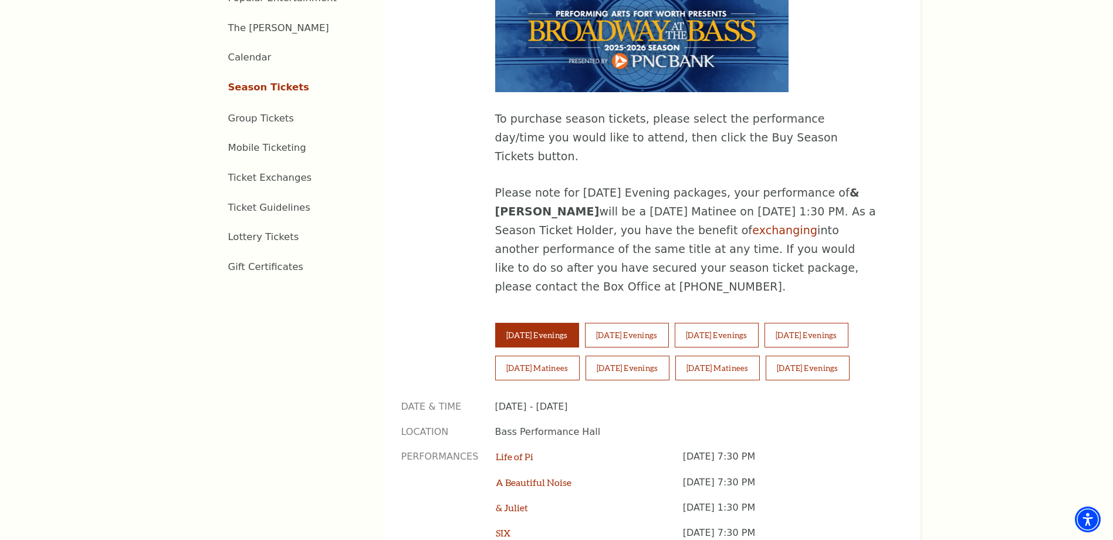
scroll to position [645, 0]
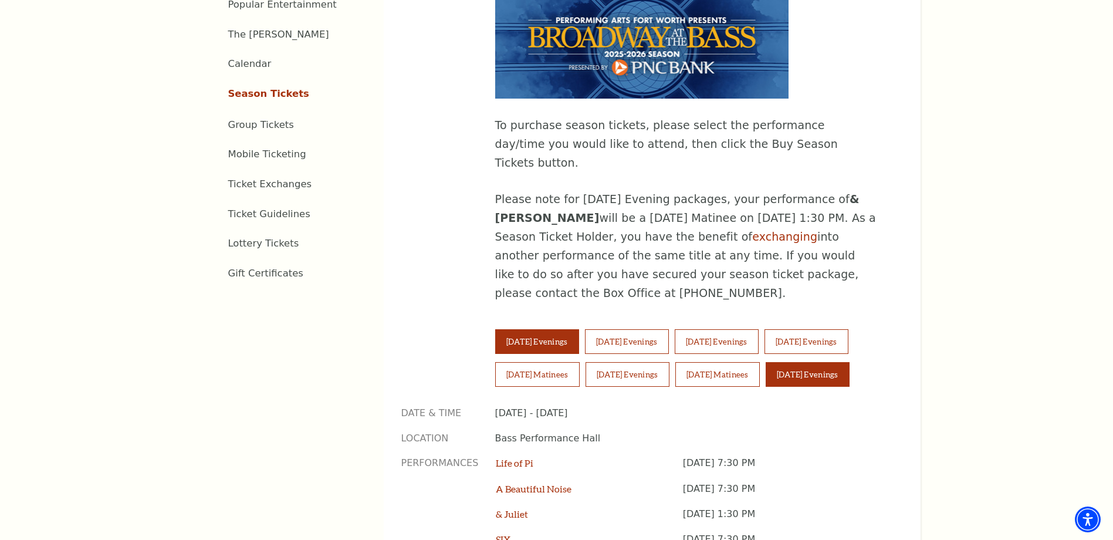
click at [811, 362] on button "Sunday Evenings" at bounding box center [808, 374] width 84 height 25
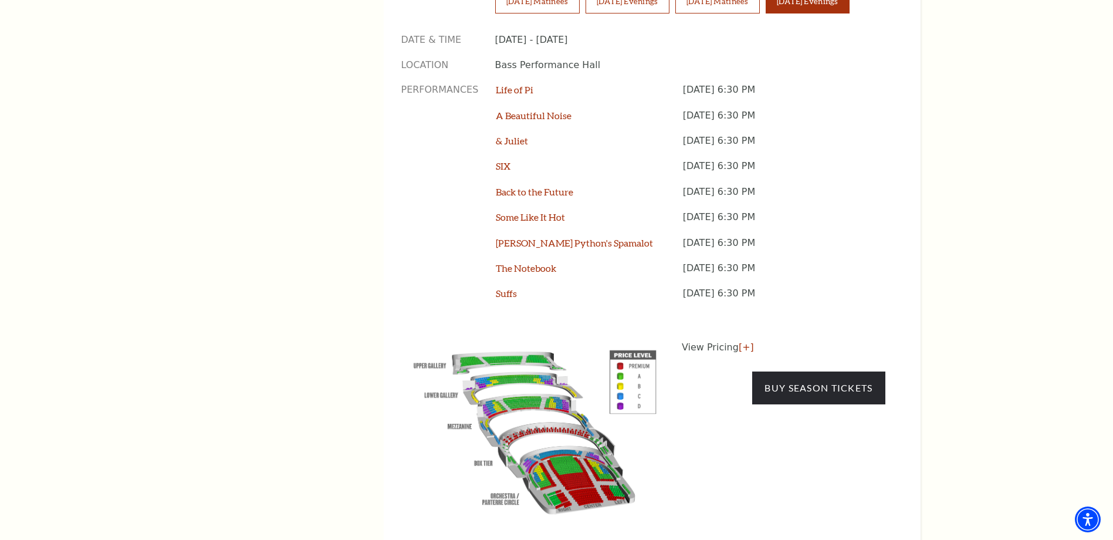
scroll to position [1056, 0]
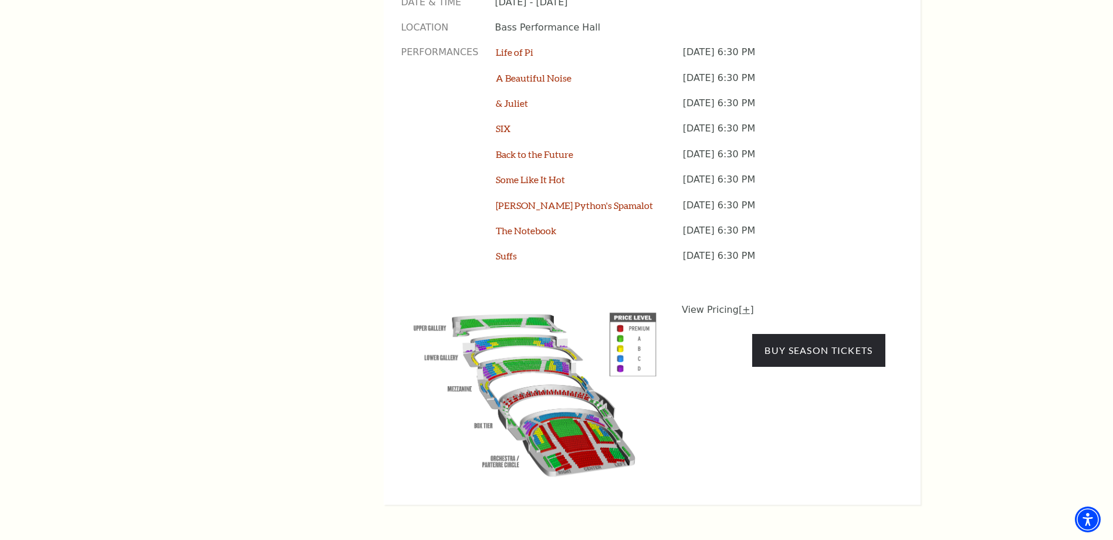
click at [742, 304] on link "[+]" at bounding box center [746, 309] width 15 height 11
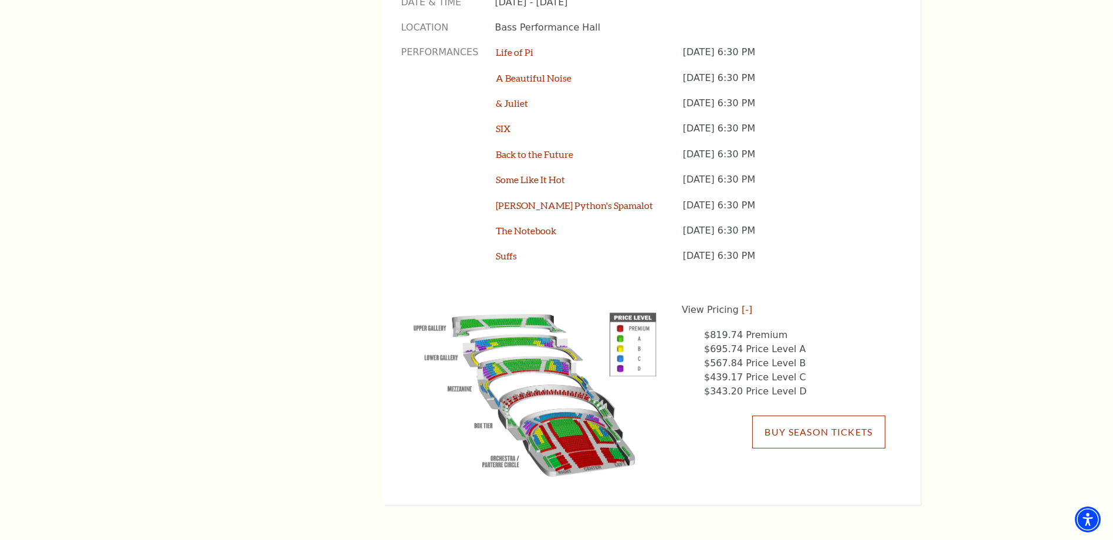
click at [788, 415] on link "Buy Season Tickets" at bounding box center [818, 431] width 133 height 33
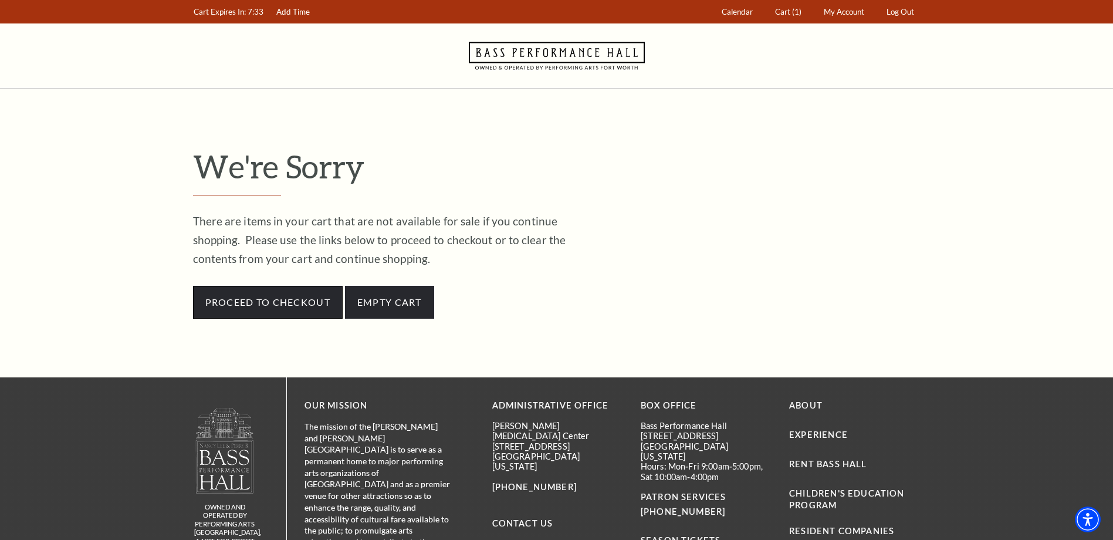
click at [317, 293] on link "Proceed to Checkout" at bounding box center [268, 302] width 150 height 33
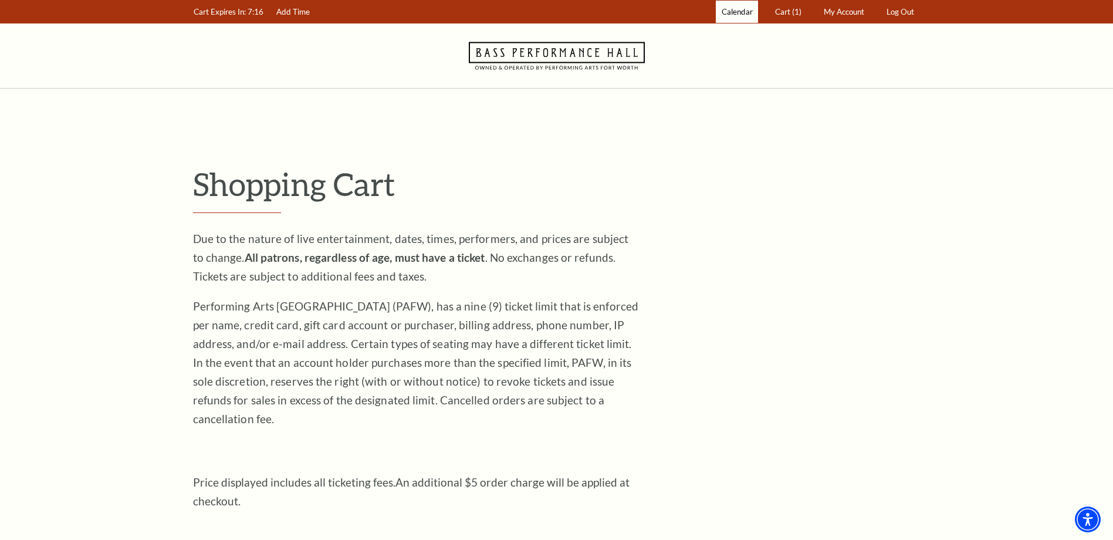
click at [734, 13] on span "Calendar" at bounding box center [737, 11] width 31 height 9
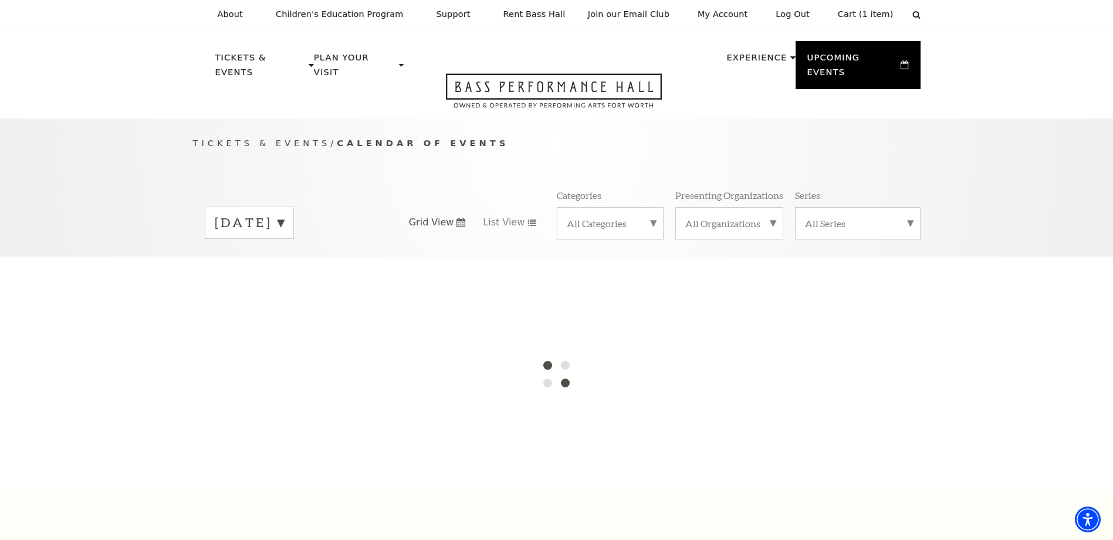
click at [284, 214] on label "[DATE]" at bounding box center [249, 223] width 69 height 18
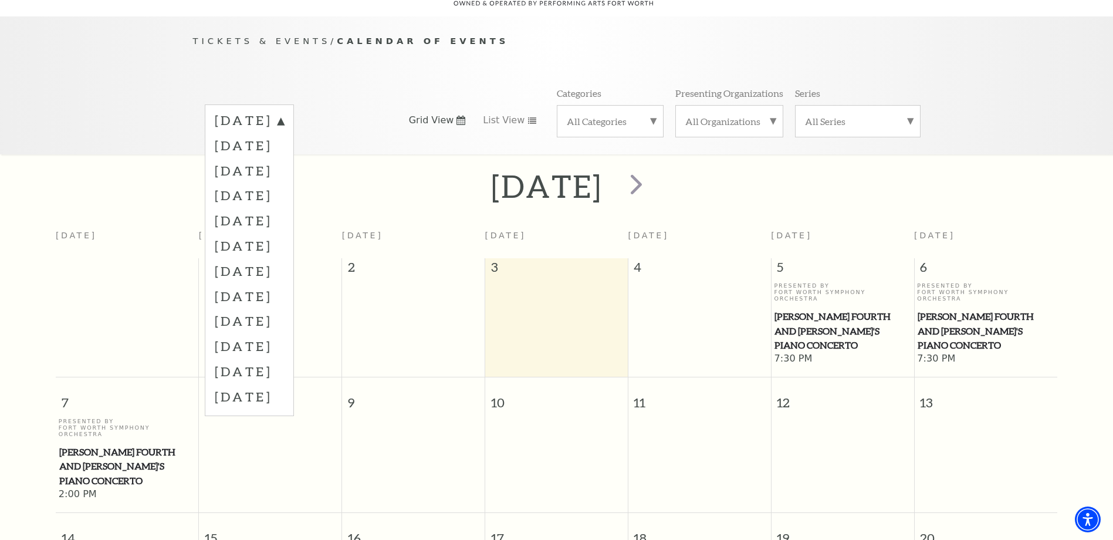
scroll to position [104, 0]
click at [262, 156] on label "November 2025" at bounding box center [249, 168] width 69 height 25
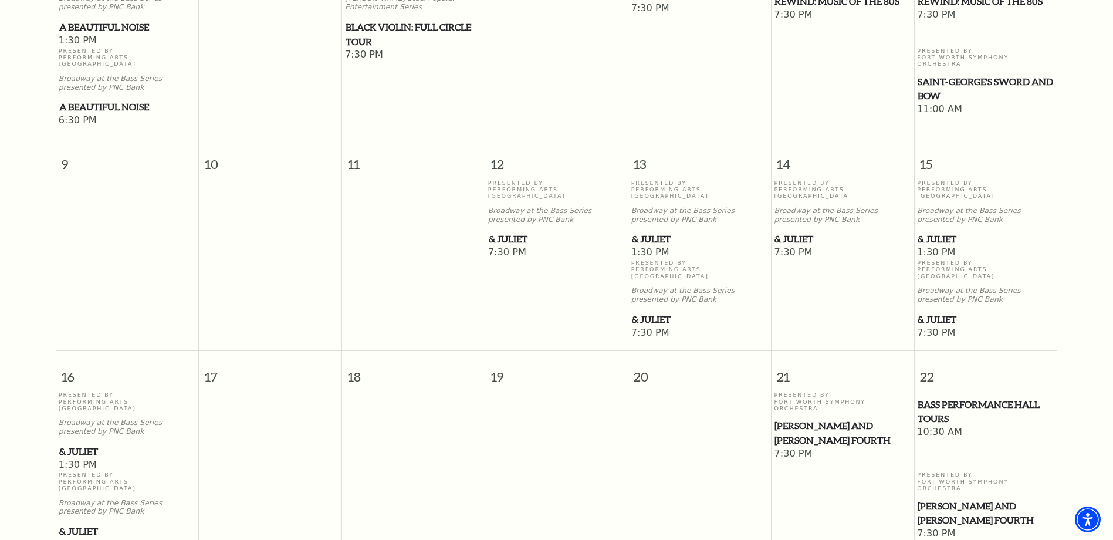
scroll to position [632, 0]
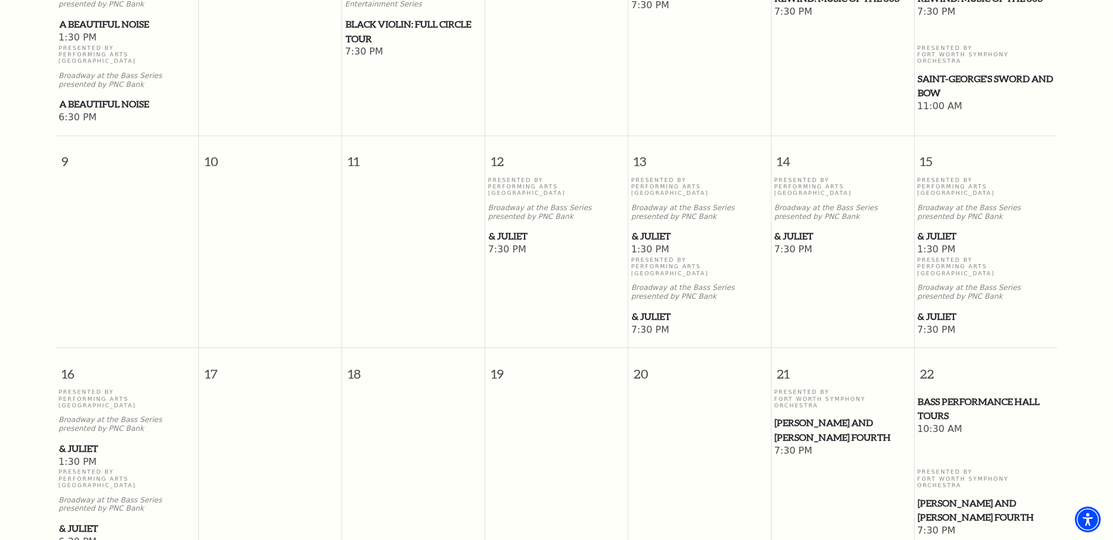
click at [83, 521] on span "& Juliet" at bounding box center [127, 528] width 136 height 15
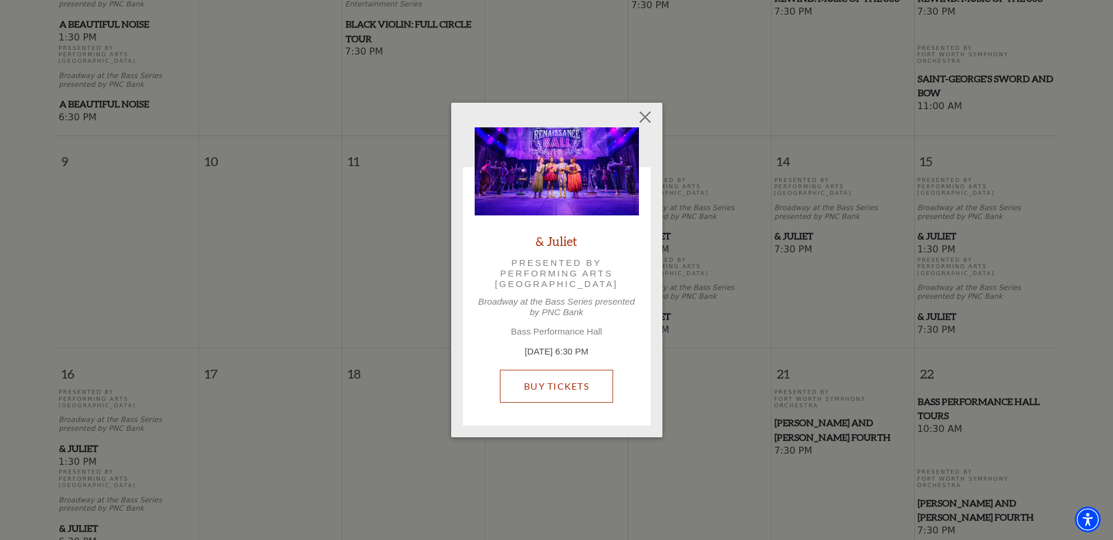
click at [554, 388] on link "Buy Tickets" at bounding box center [556, 386] width 113 height 33
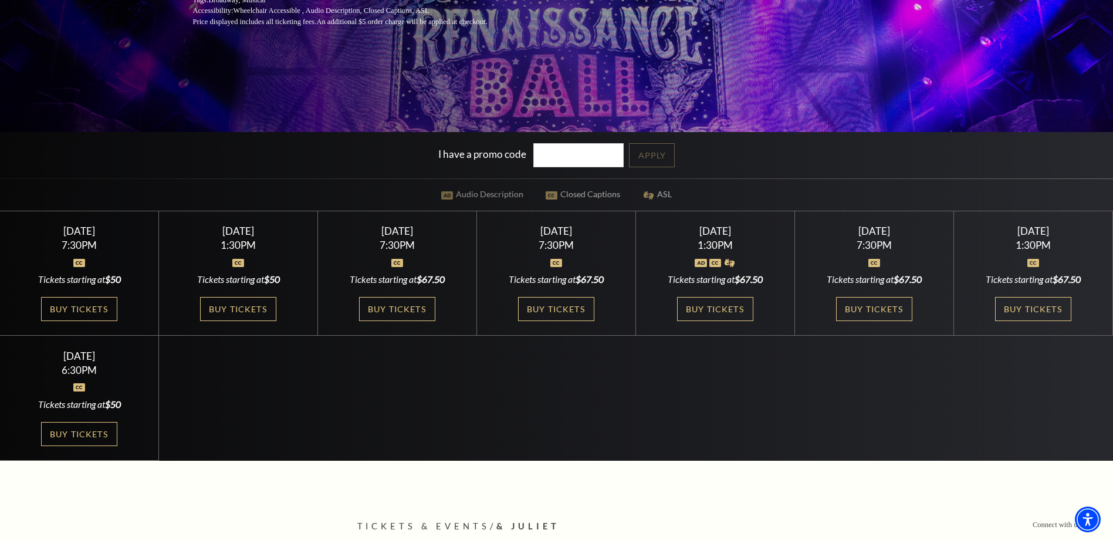
scroll to position [293, 0]
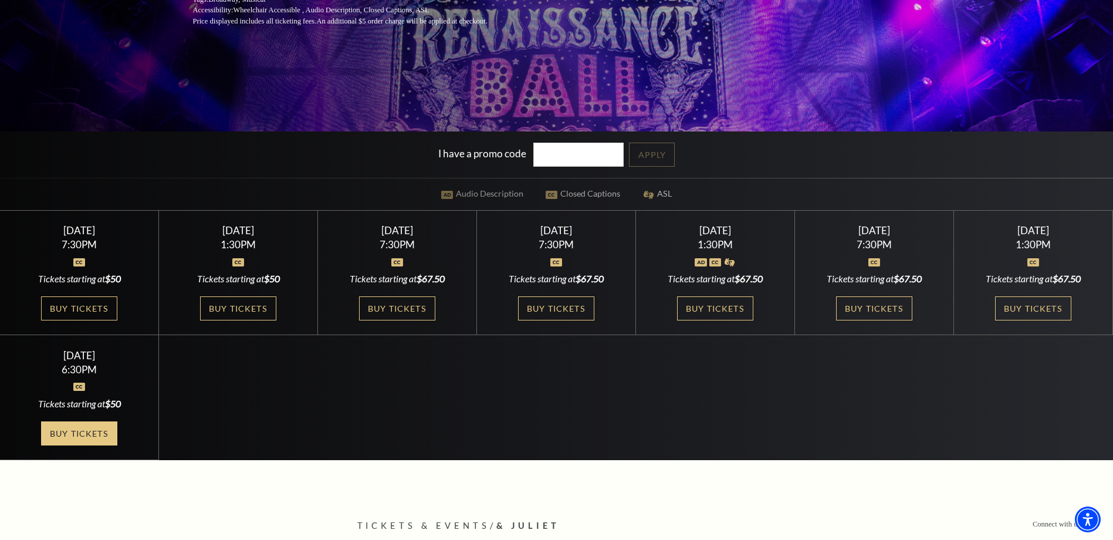
click at [66, 434] on link "Buy Tickets" at bounding box center [79, 433] width 76 height 24
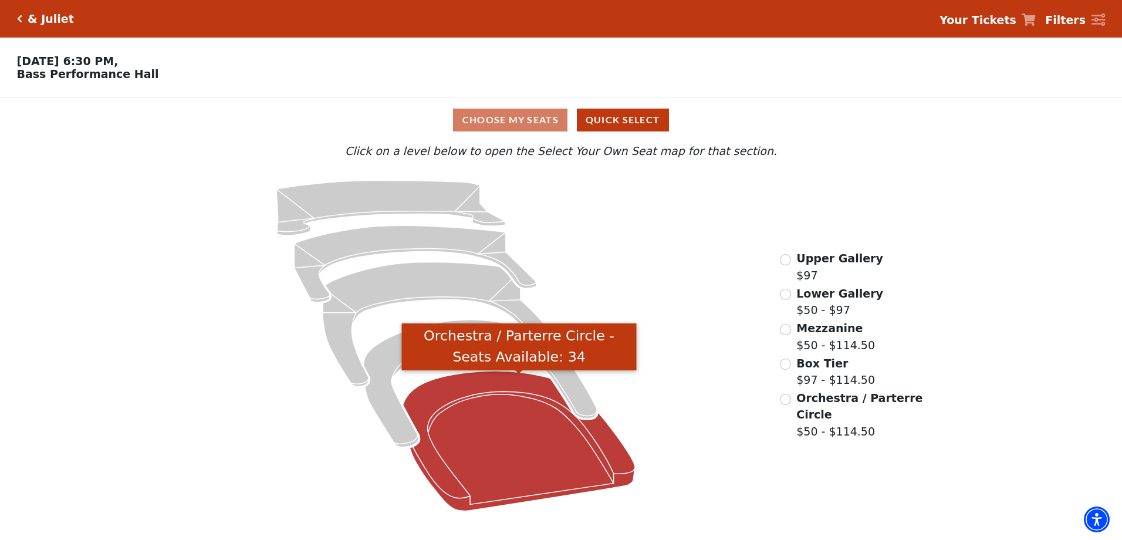
click at [488, 450] on icon "Orchestra / Parterre Circle - Seats Available: 34" at bounding box center [519, 441] width 232 height 140
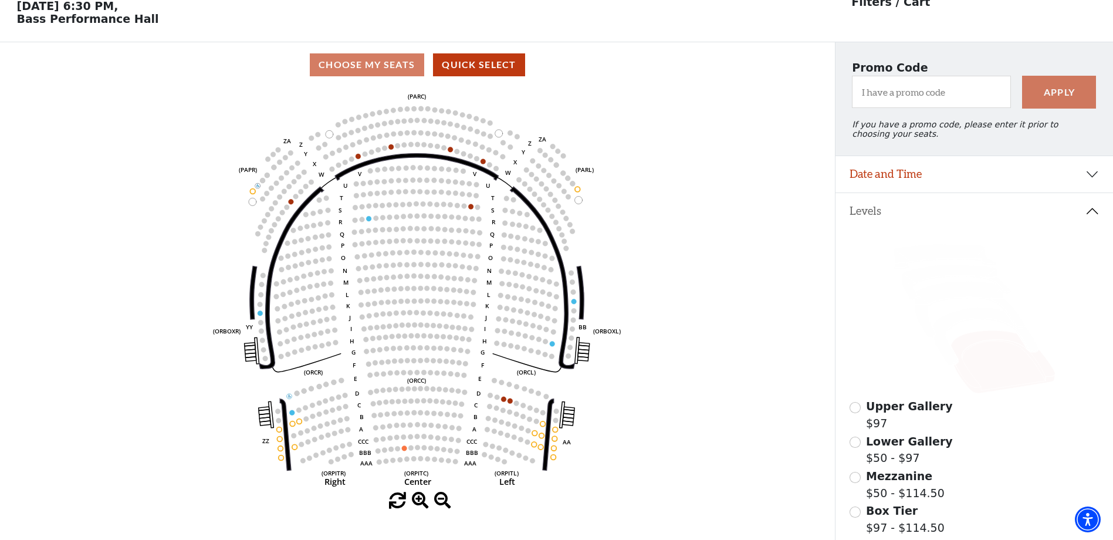
scroll to position [54, 0]
click at [959, 328] on icon at bounding box center [985, 337] width 105 height 57
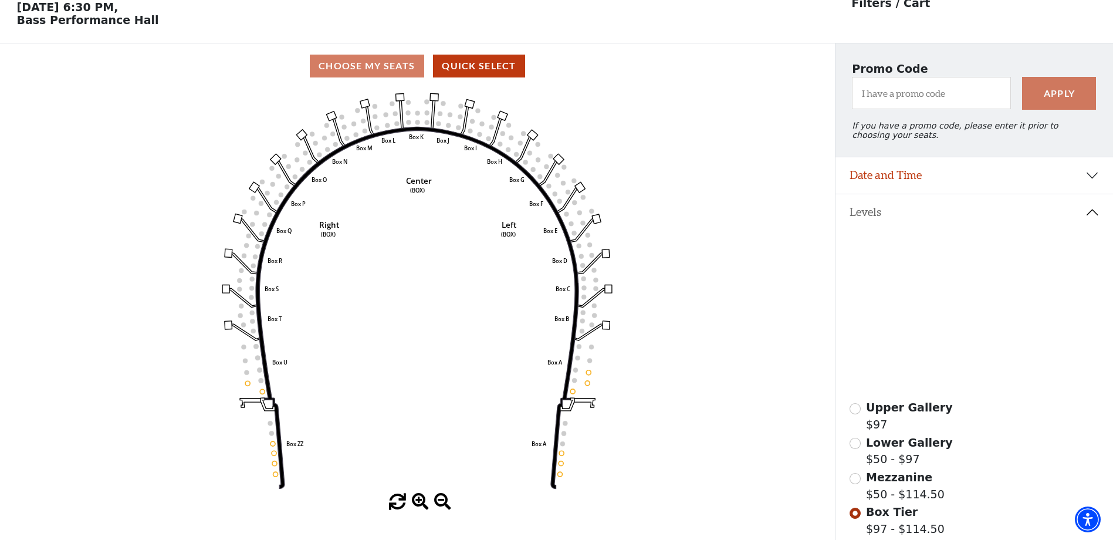
click at [945, 300] on icon at bounding box center [970, 311] width 110 height 56
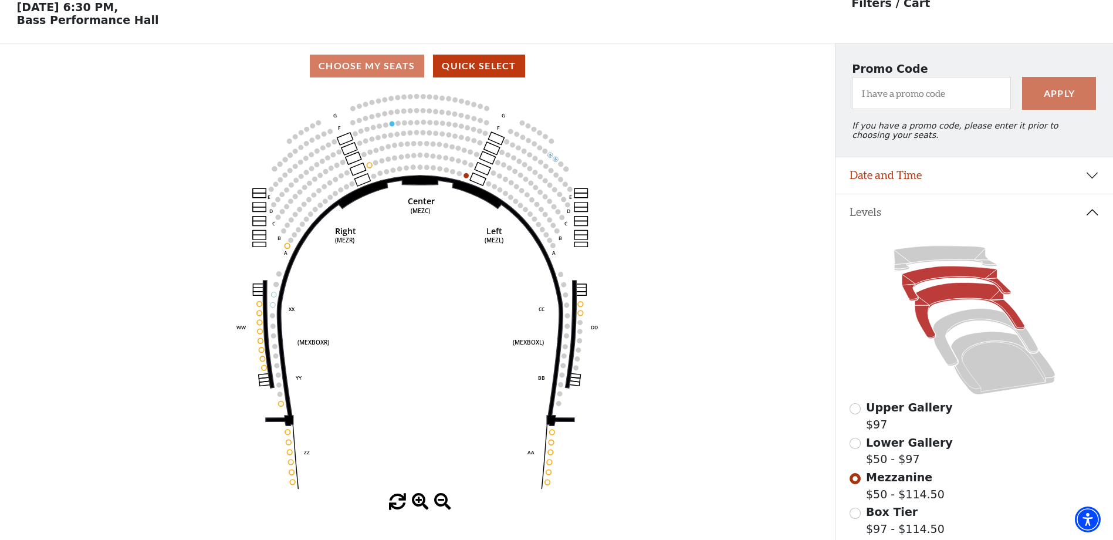
click at [958, 277] on icon at bounding box center [956, 283] width 109 height 35
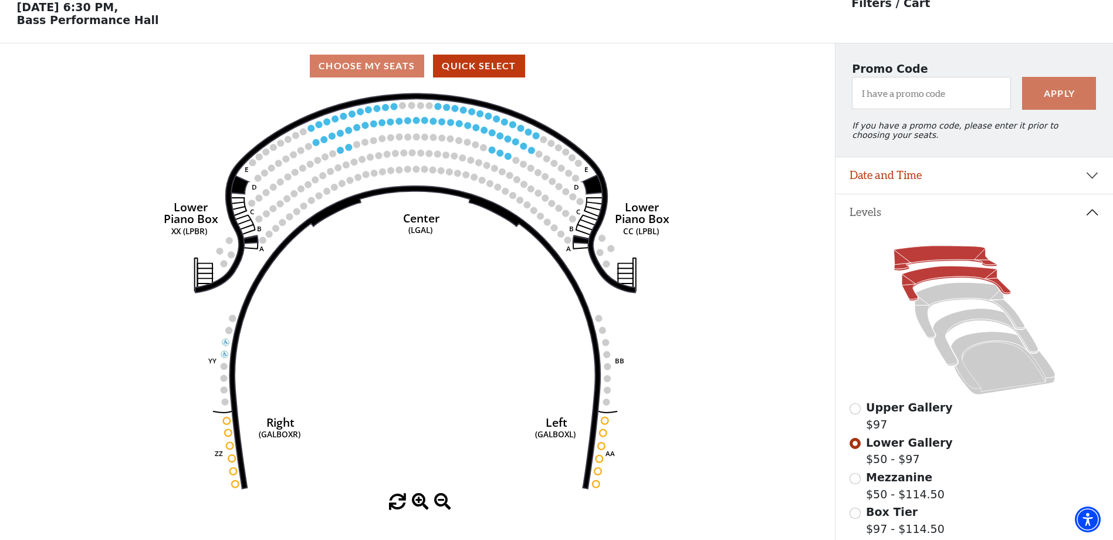
click at [941, 262] on icon at bounding box center [944, 258] width 103 height 25
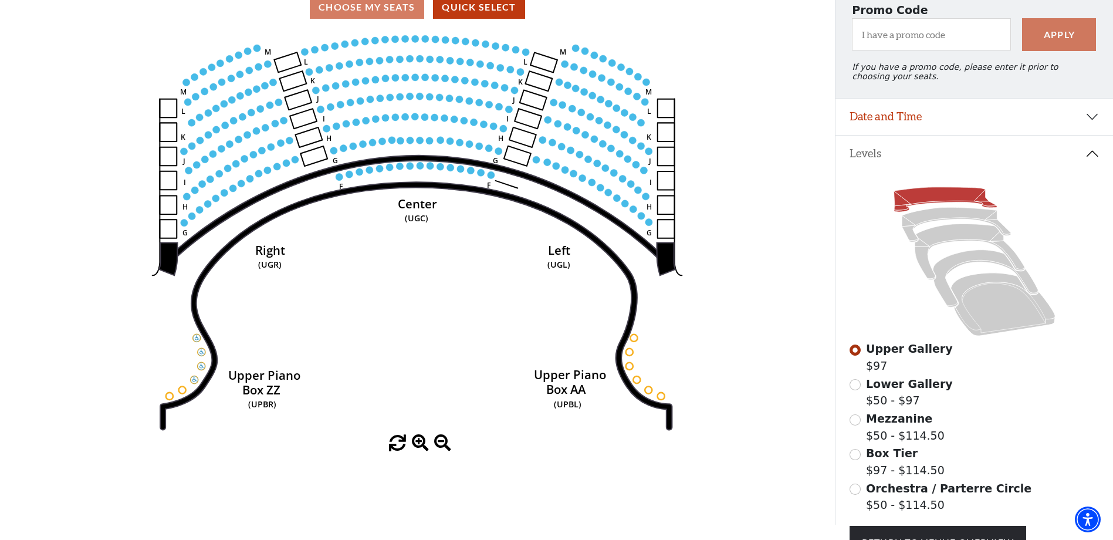
scroll to position [0, 0]
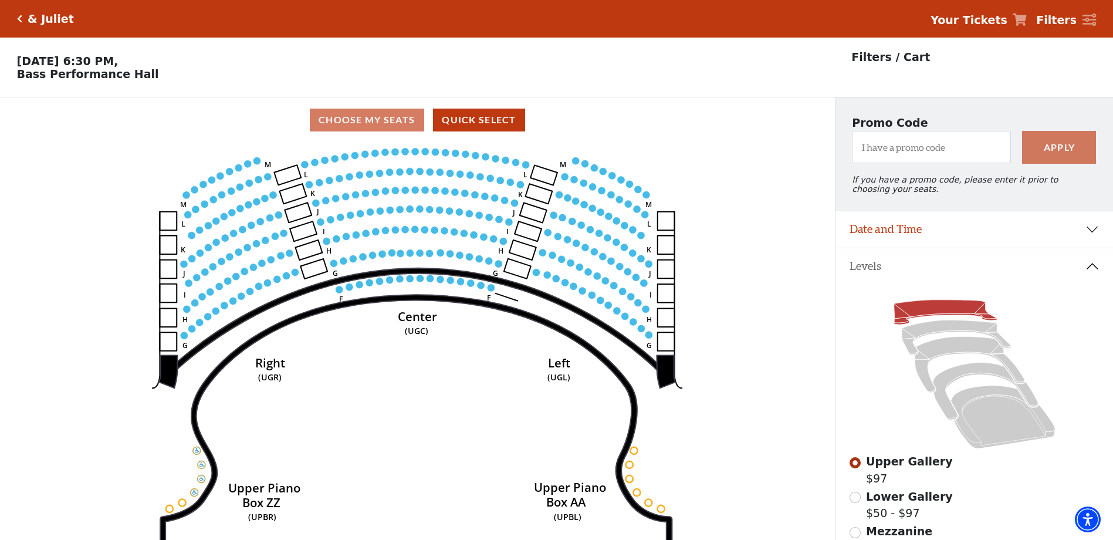
click at [1000, 24] on strong "Your Tickets" at bounding box center [968, 19] width 77 height 13
click at [989, 16] on strong "Your Tickets" at bounding box center [968, 19] width 77 height 13
click at [980, 24] on strong "Your Tickets" at bounding box center [968, 19] width 77 height 13
